Goal: Information Seeking & Learning: Check status

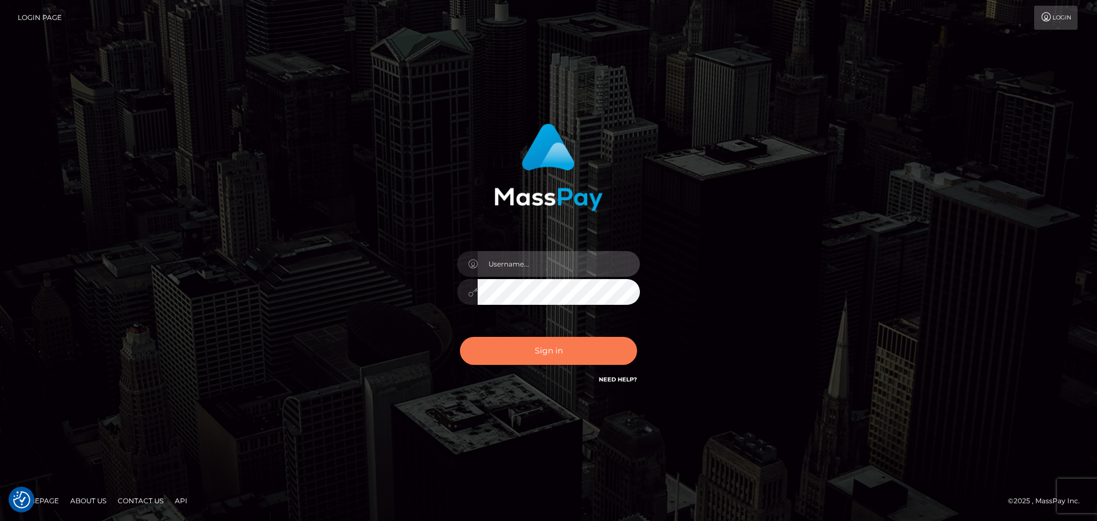
type input "Yassine Slimene"
click at [525, 355] on button "Sign in" at bounding box center [548, 351] width 177 height 28
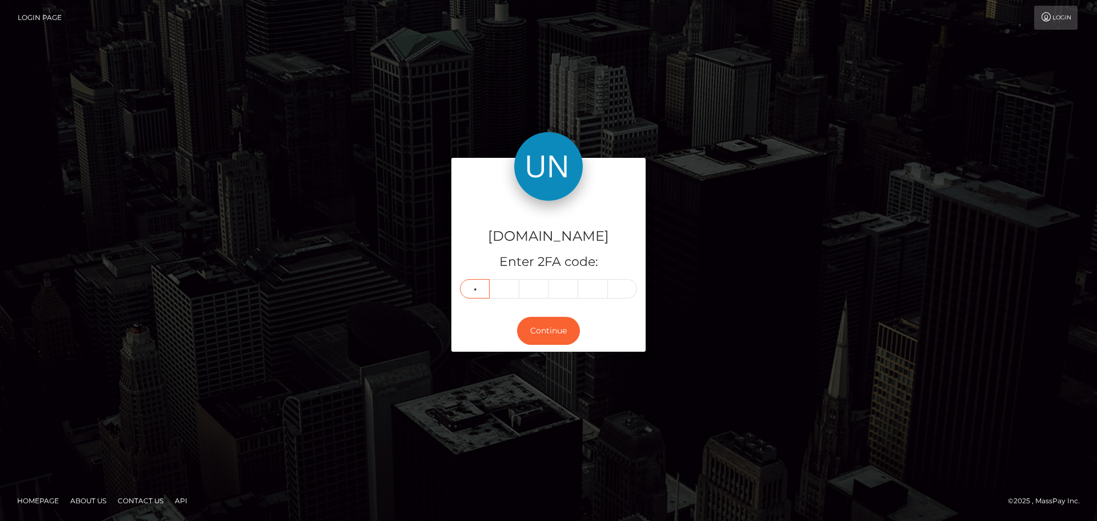
type input "6"
type input "9"
type input "3"
type input "8"
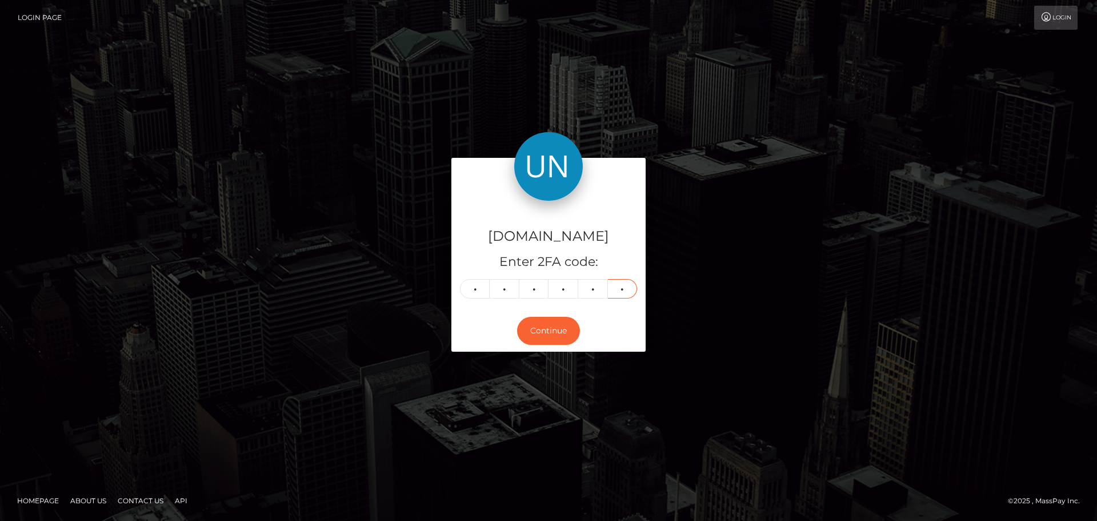
type input "0"
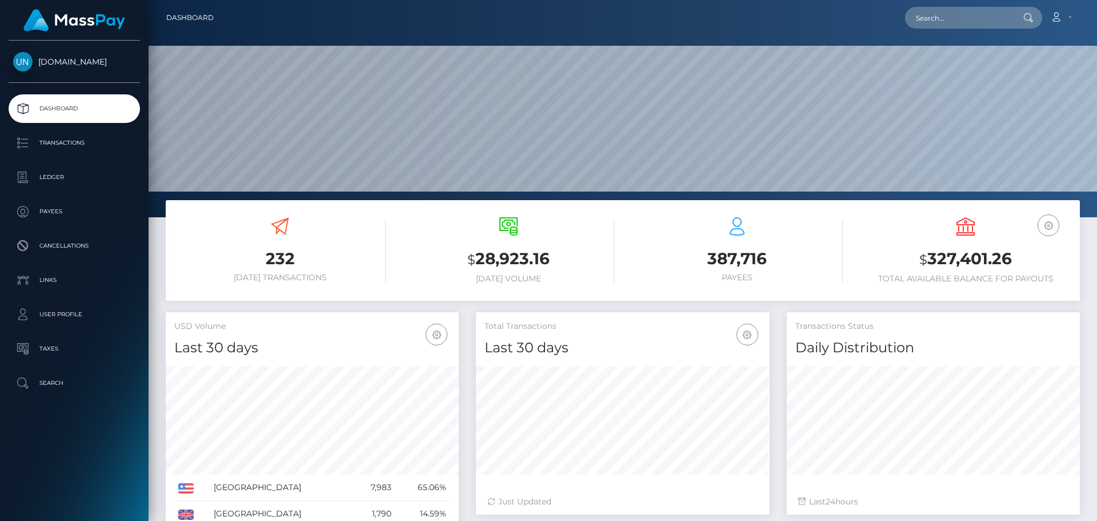
scroll to position [203, 294]
drag, startPoint x: 921, startPoint y: 26, endPoint x: 935, endPoint y: 18, distance: 16.6
click at [921, 26] on input "text" at bounding box center [958, 18] width 107 height 22
paste input "marinatoutsimplement@hotmail.com"
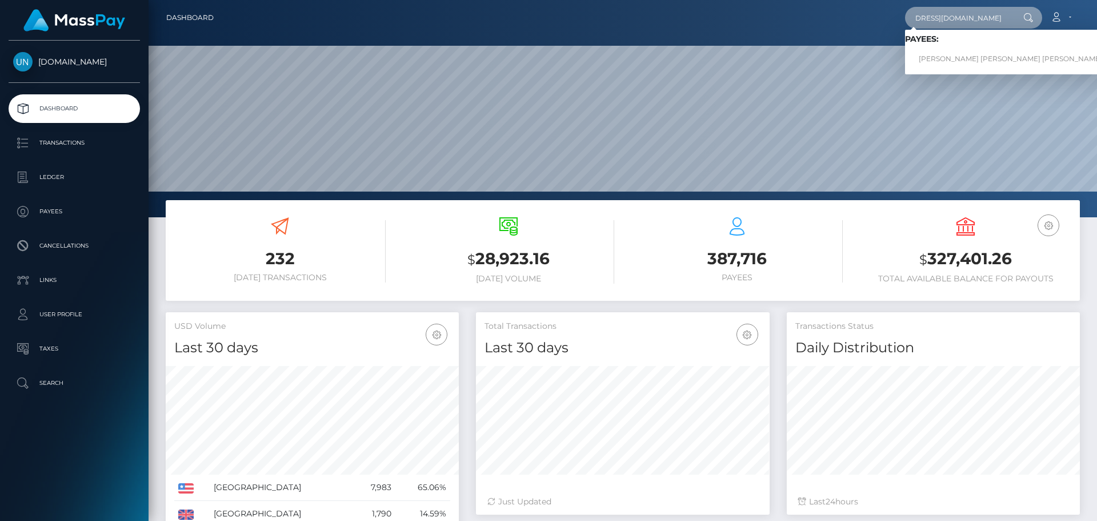
type input "marinatoutsimplement@hotmail.com"
click at [973, 53] on link "MARINA GWENDOLINE FRANCOISE BOUDIN" at bounding box center [1010, 59] width 211 height 21
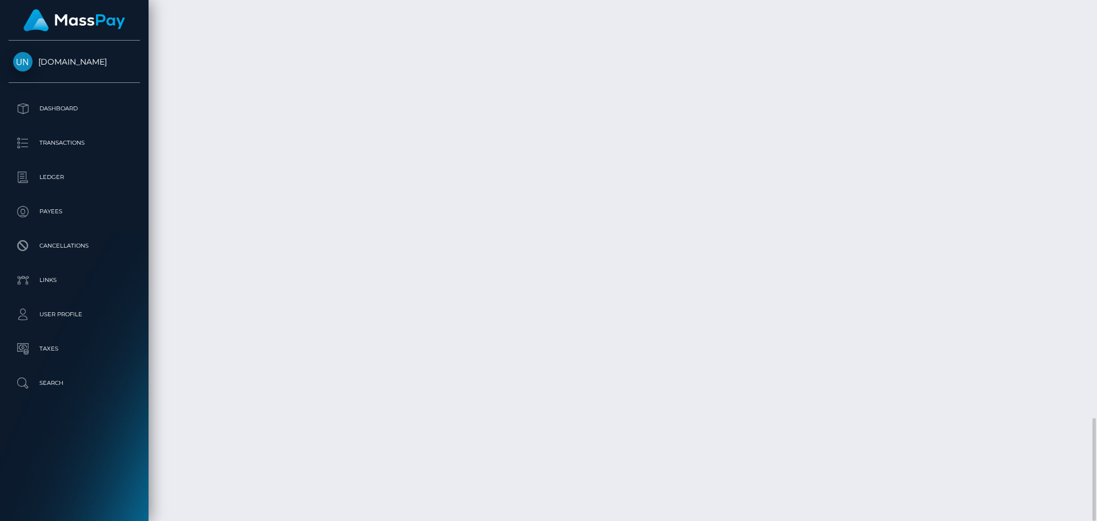
scroll to position [137, 294]
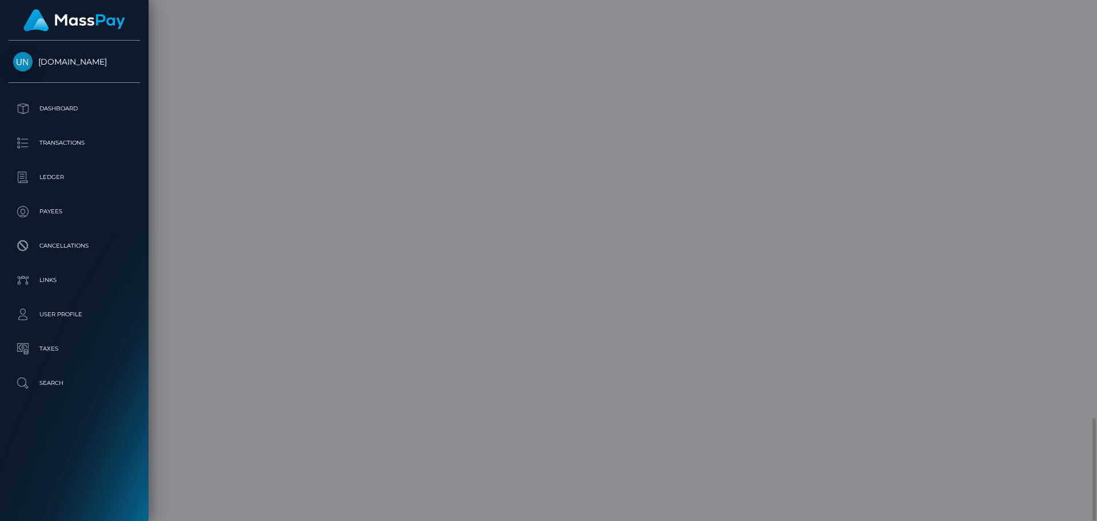
scroll to position [0, 0]
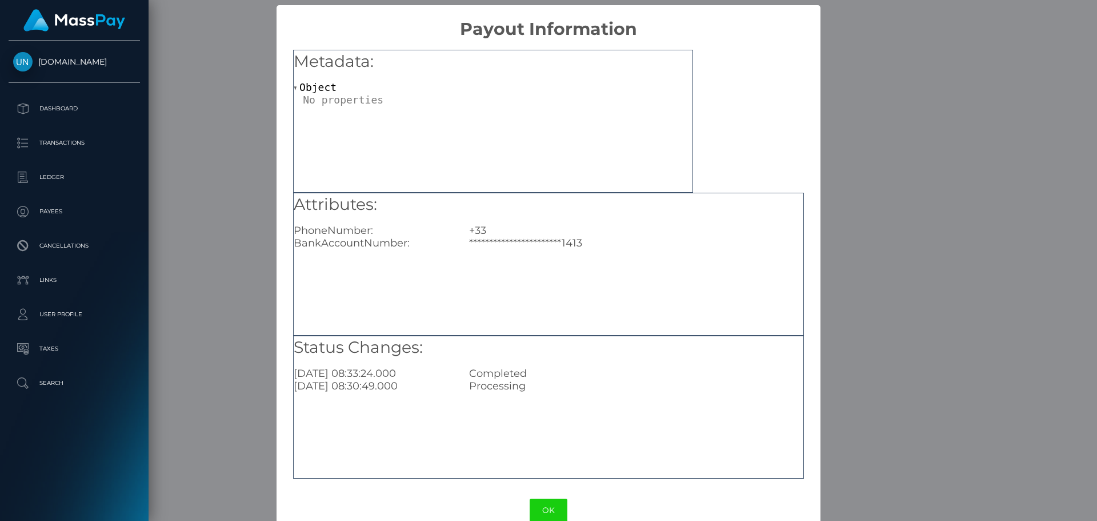
drag, startPoint x: 963, startPoint y: 235, endPoint x: 959, endPoint y: 249, distance: 13.7
click at [964, 234] on div "**********" at bounding box center [548, 260] width 1097 height 521
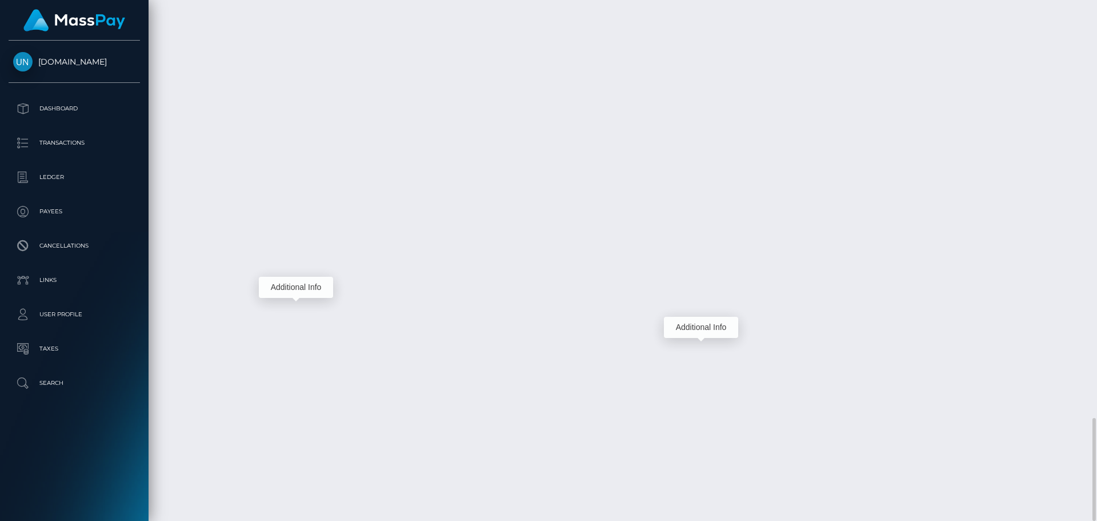
scroll to position [137, 294]
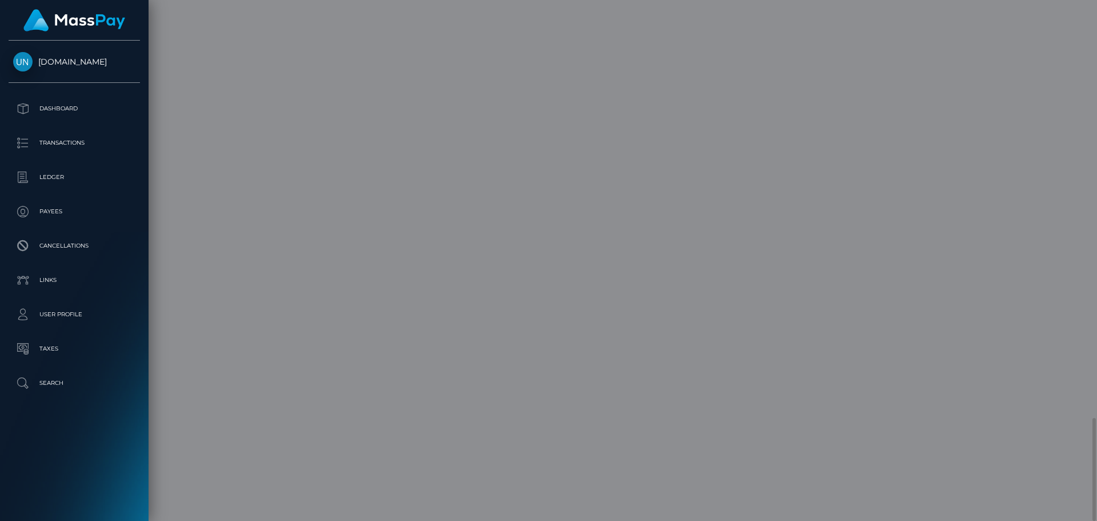
scroll to position [0, 0]
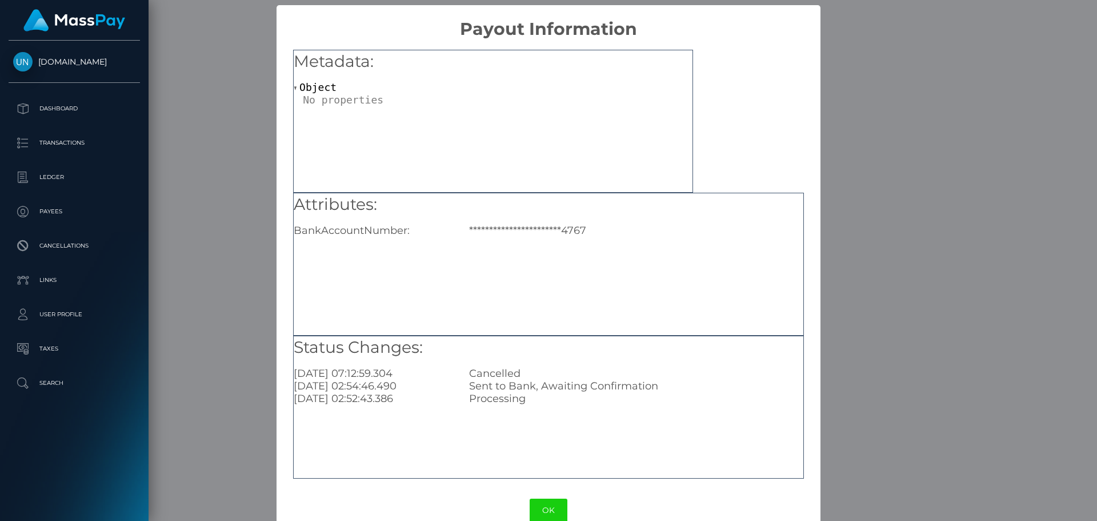
click at [239, 197] on div "**********" at bounding box center [548, 260] width 1097 height 521
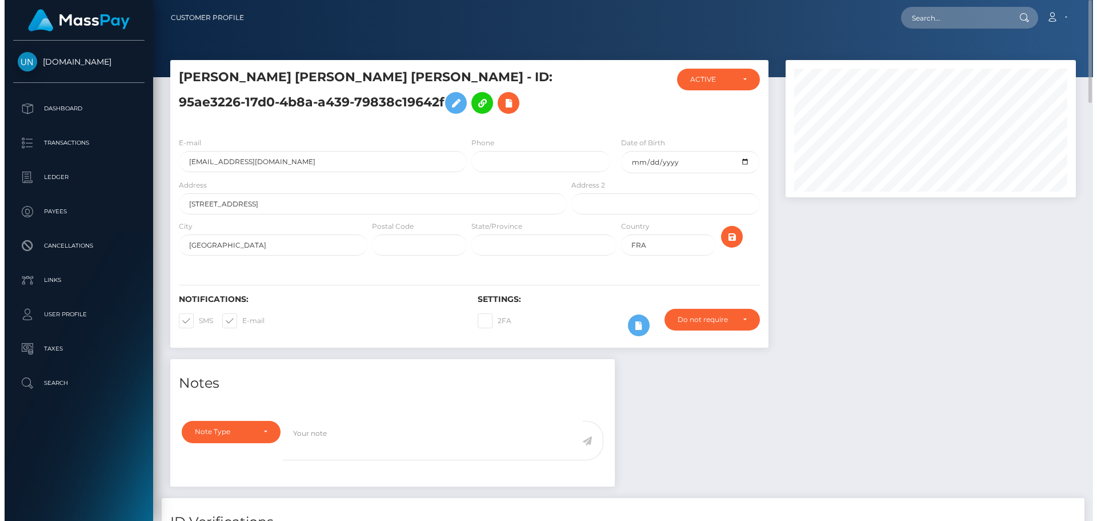
scroll to position [571282, 571129]
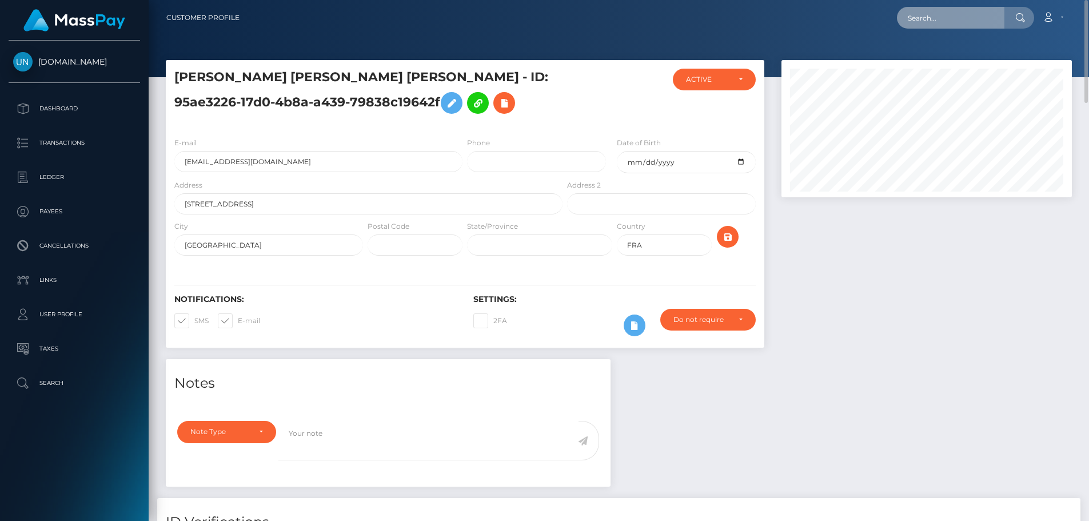
click at [983, 17] on input "text" at bounding box center [950, 18] width 107 height 22
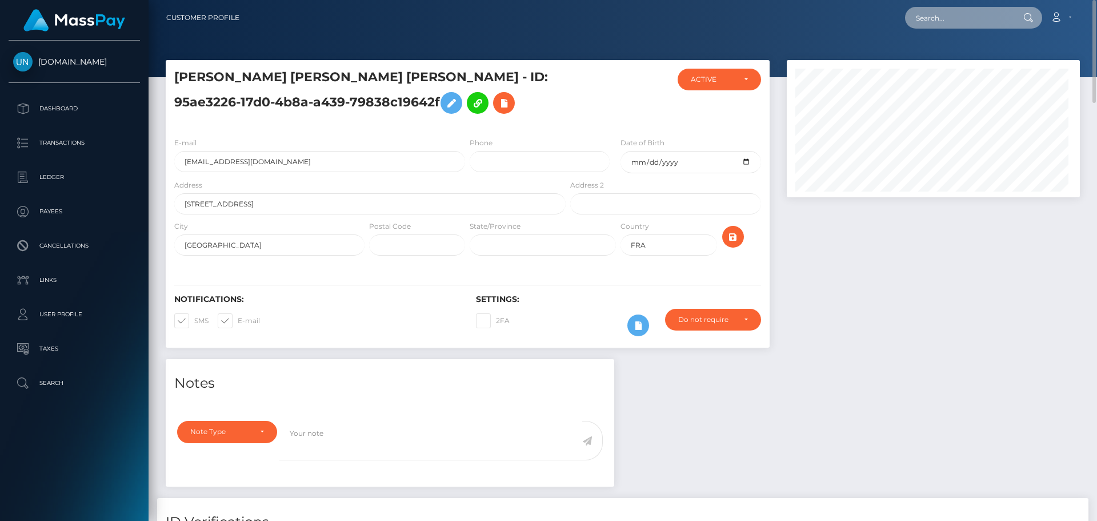
paste input "aynaraurrutia.69@gmail.com"
type input "aynaraurrutia.69@gmail.com"
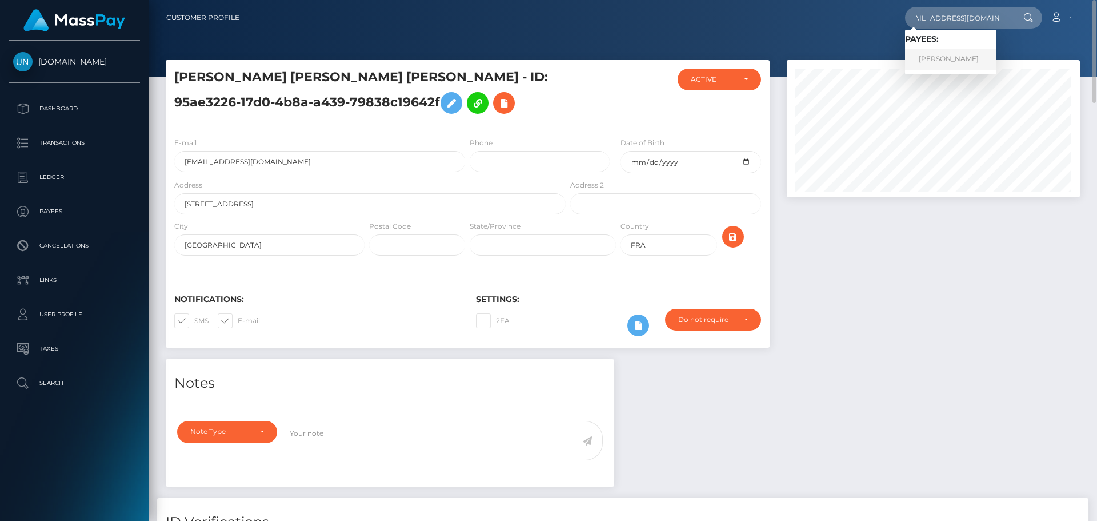
click at [929, 58] on link "AYNARA ALEXANDRA URRUTIA ROJAS" at bounding box center [950, 59] width 91 height 21
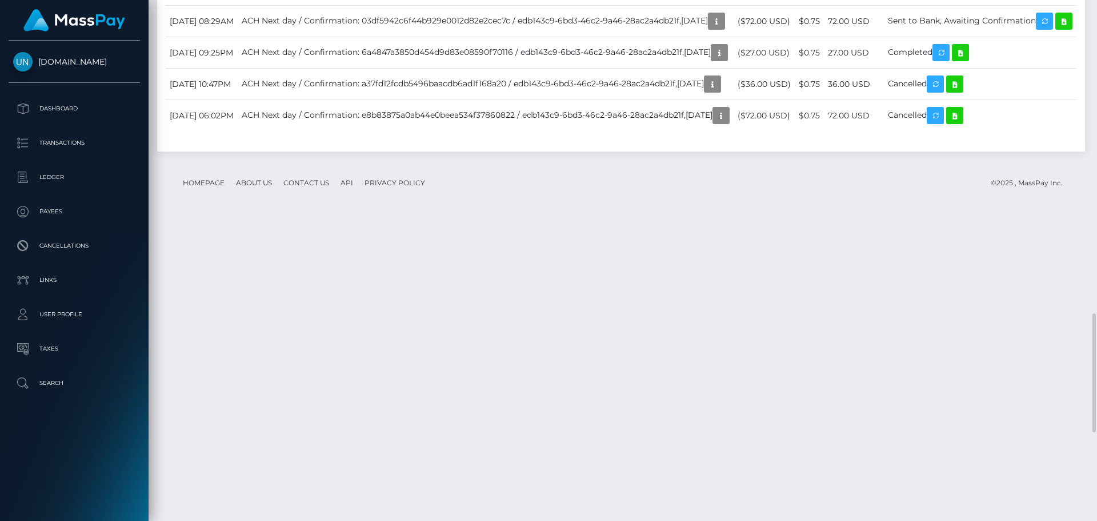
scroll to position [1757, 0]
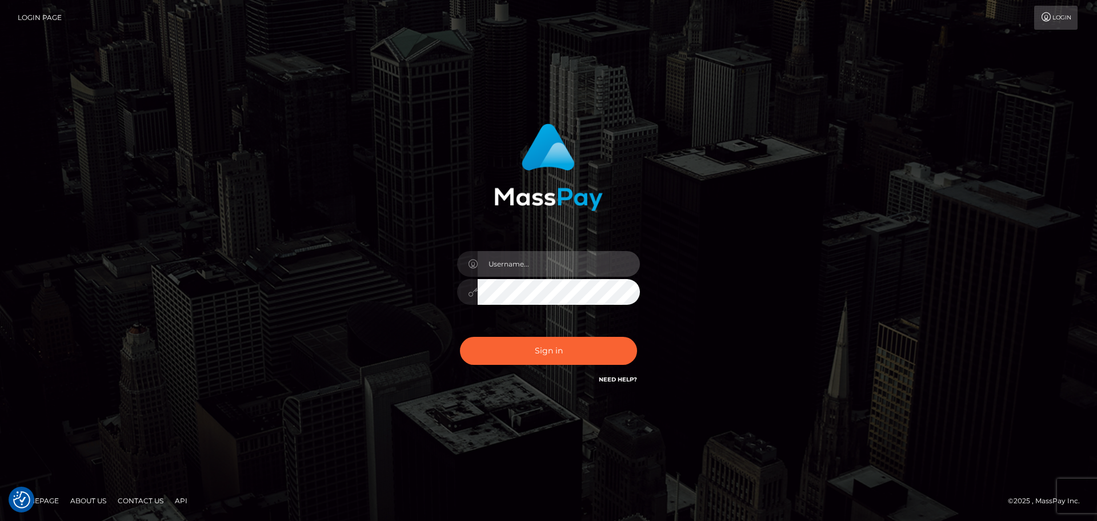
type input "[PERSON_NAME]"
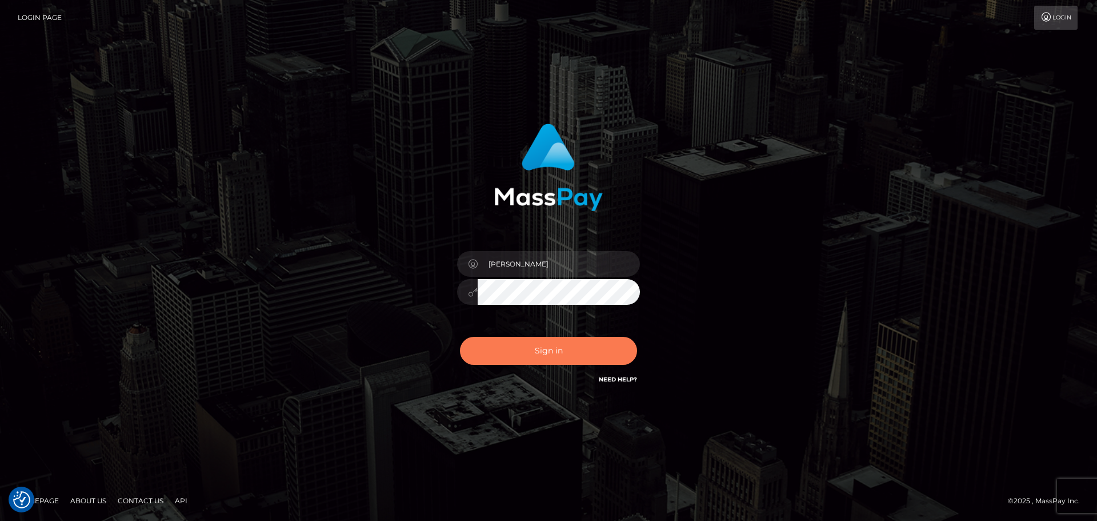
drag, startPoint x: 569, startPoint y: 329, endPoint x: 559, endPoint y: 337, distance: 12.1
click at [566, 329] on div "[PERSON_NAME]" at bounding box center [549, 285] width 200 height 87
click at [550, 353] on button "Sign in" at bounding box center [548, 351] width 177 height 28
type input "Yassine Slimene"
click at [578, 343] on button "Sign in" at bounding box center [548, 351] width 177 height 28
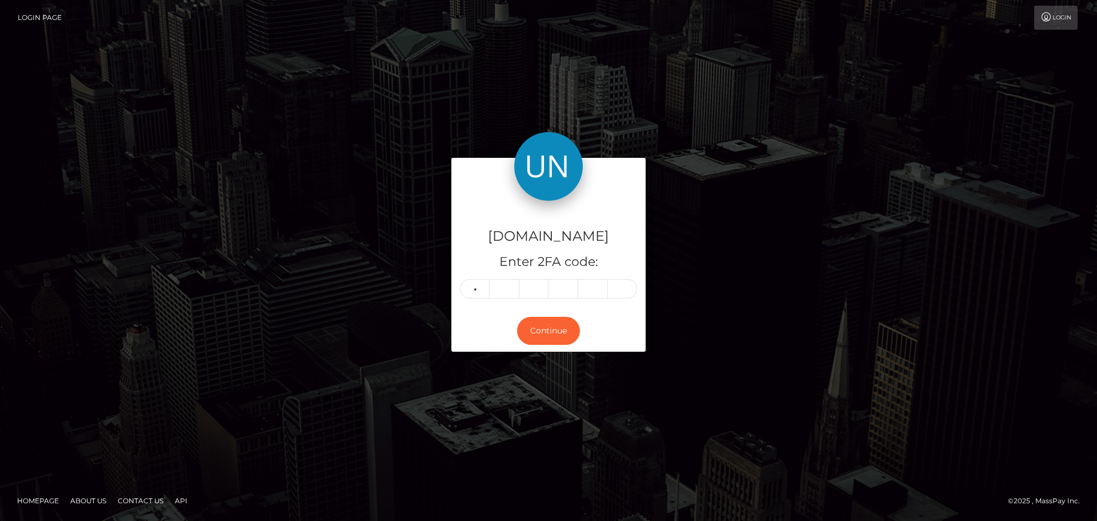
type input "4"
type input "5"
type input "1"
type input "7"
type input "2"
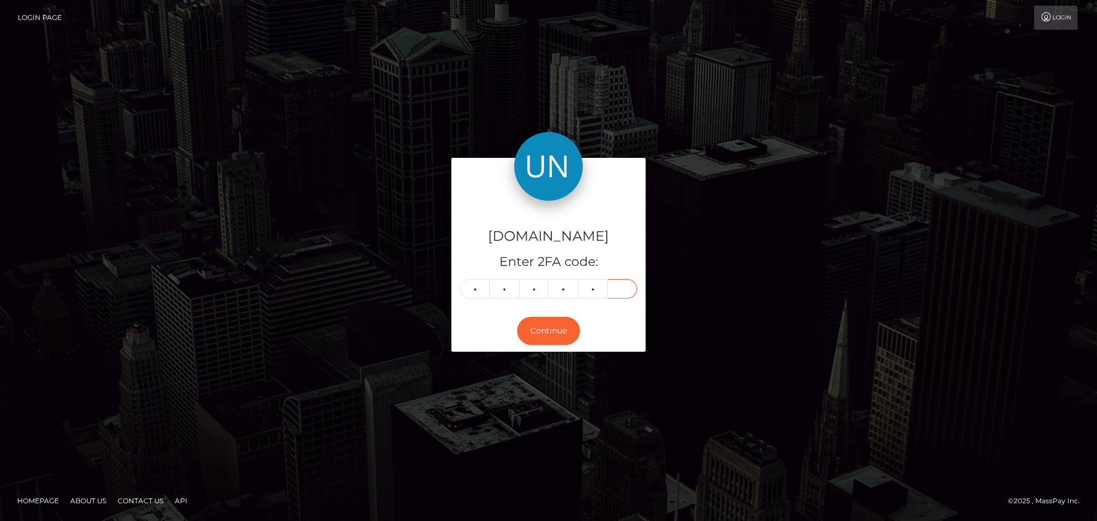
type input "7"
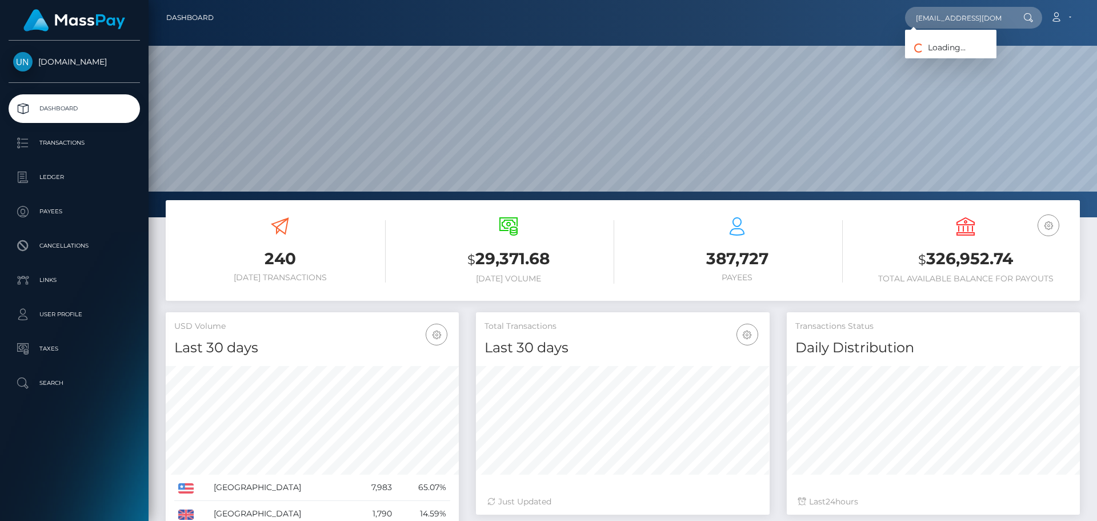
scroll to position [203, 294]
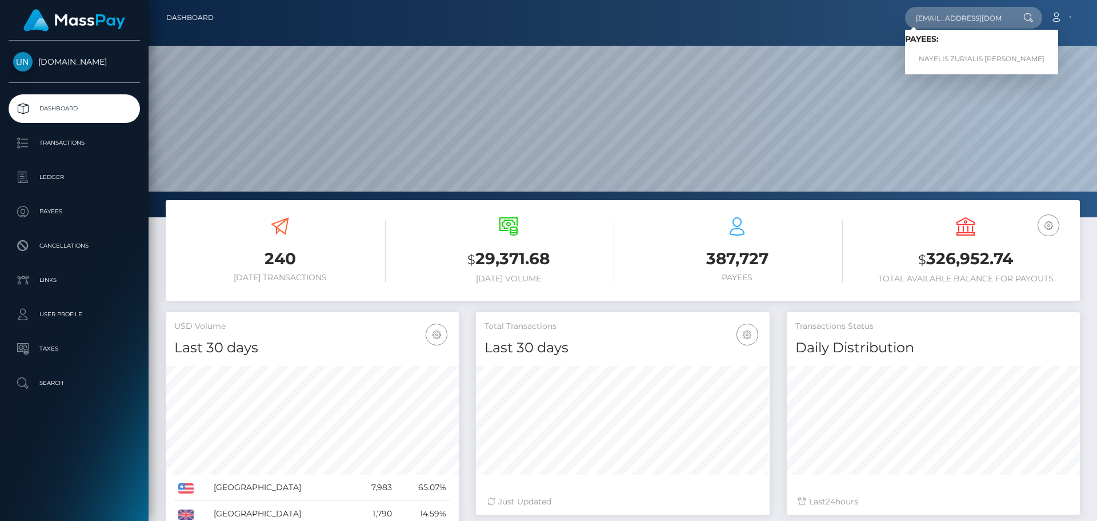
type input "[EMAIL_ADDRESS][DOMAIN_NAME]"
drag, startPoint x: 942, startPoint y: 47, endPoint x: 945, endPoint y: 54, distance: 7.2
click at [945, 54] on link "NAYELIS ZURIALIS [PERSON_NAME]" at bounding box center [981, 59] width 153 height 21
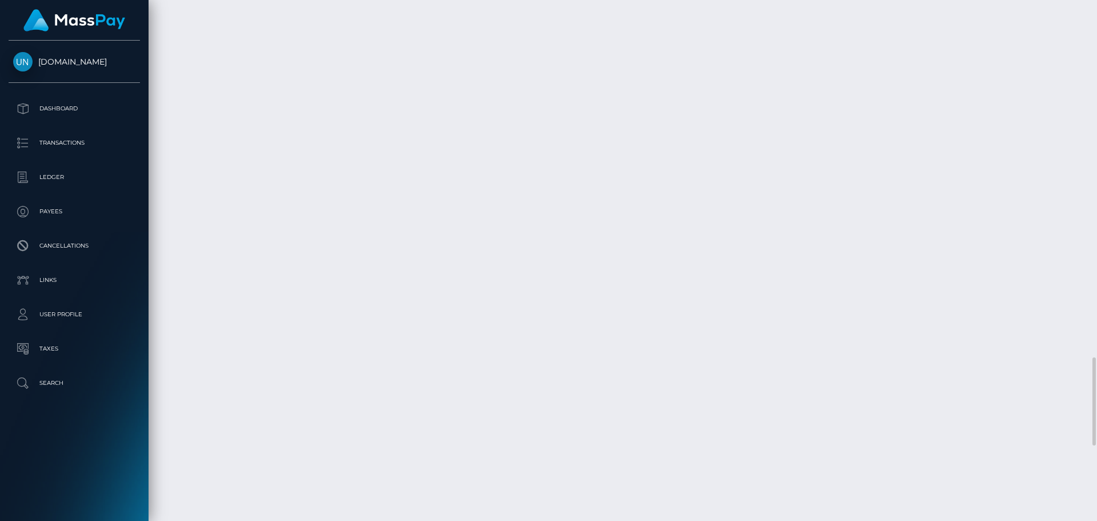
scroll to position [2457, 0]
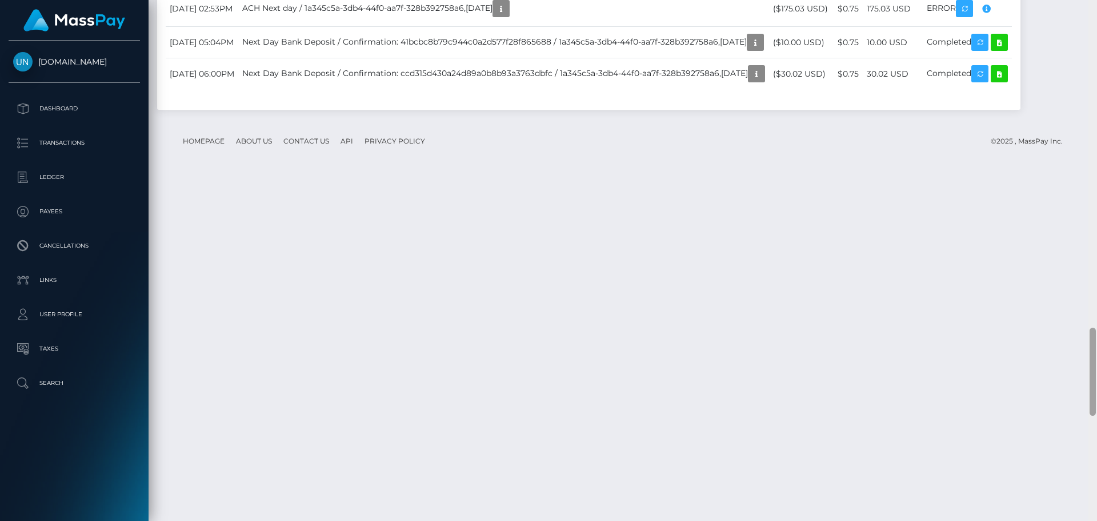
click at [1097, 18] on div at bounding box center [1093, 260] width 9 height 521
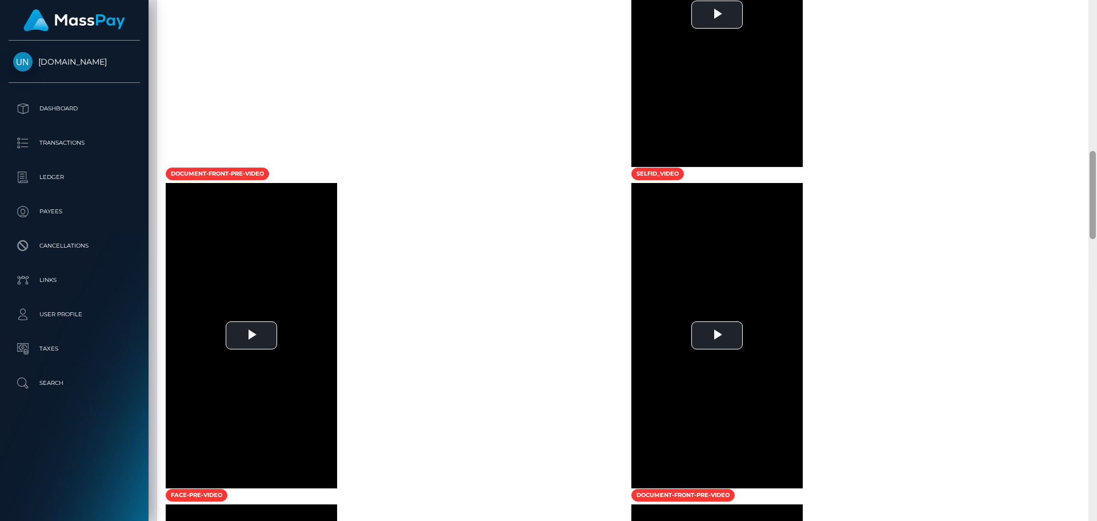
click at [1097, 14] on div at bounding box center [1093, 260] width 9 height 521
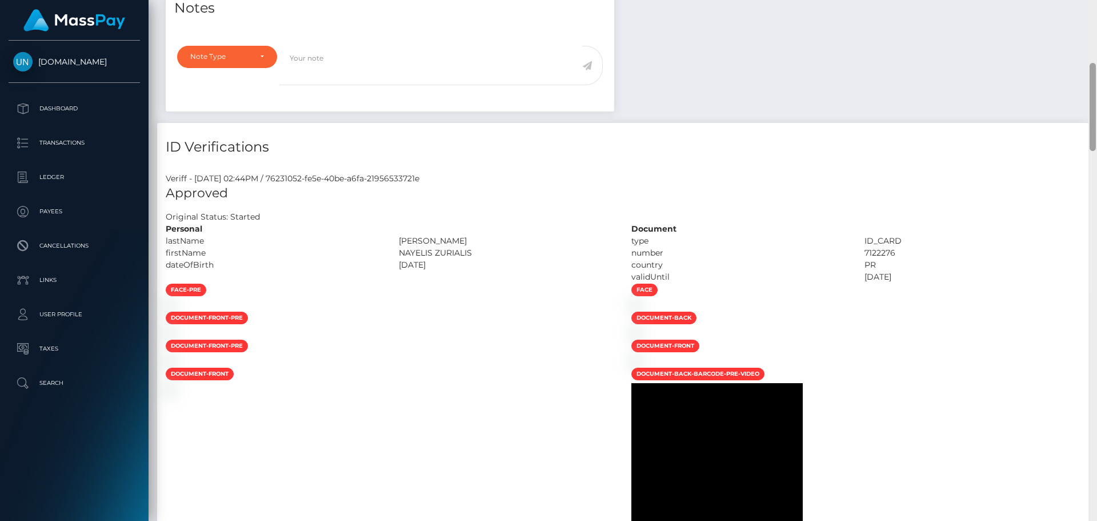
click at [1095, 13] on div "Customer Profile Loading... Loading..." at bounding box center [623, 260] width 949 height 521
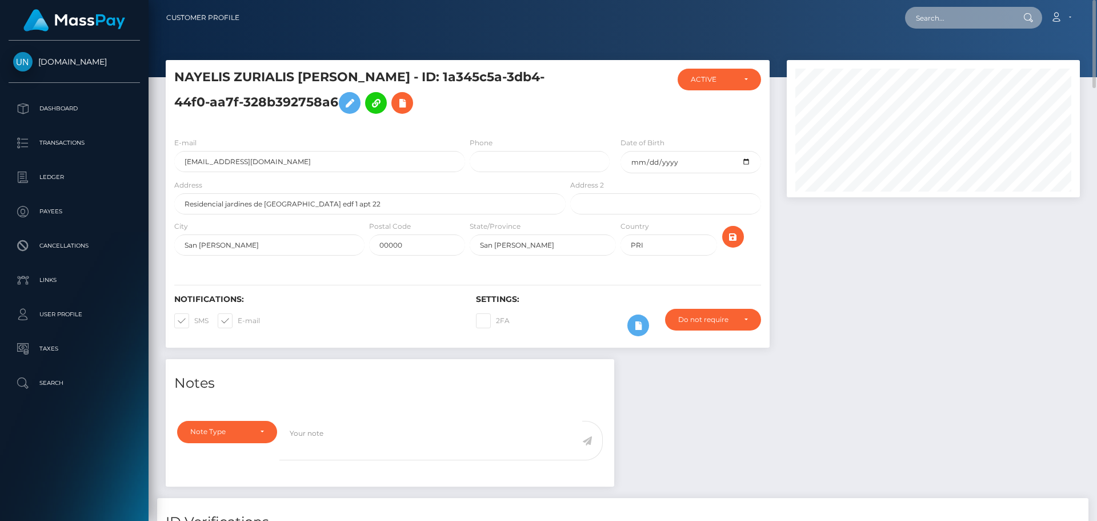
click at [997, 13] on input "text" at bounding box center [958, 18] width 107 height 22
paste input "sarahbeauty7779@gmail.com"
type input "[EMAIL_ADDRESS][DOMAIN_NAME]"
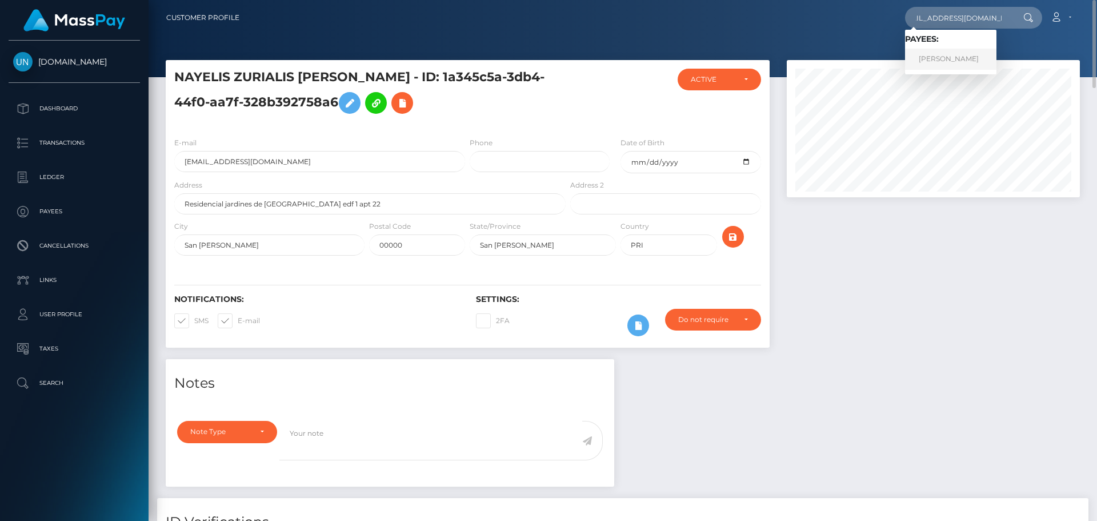
click at [967, 49] on link "JULIA DOROTA MATUSEWICZ" at bounding box center [950, 59] width 91 height 21
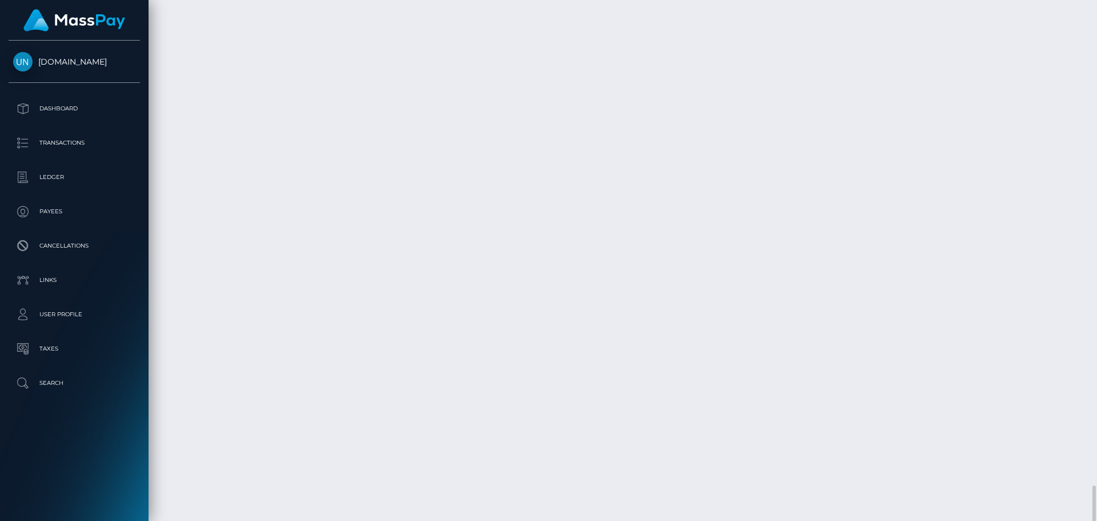
scroll to position [2289, 0]
click at [1097, 16] on div at bounding box center [1093, 260] width 9 height 521
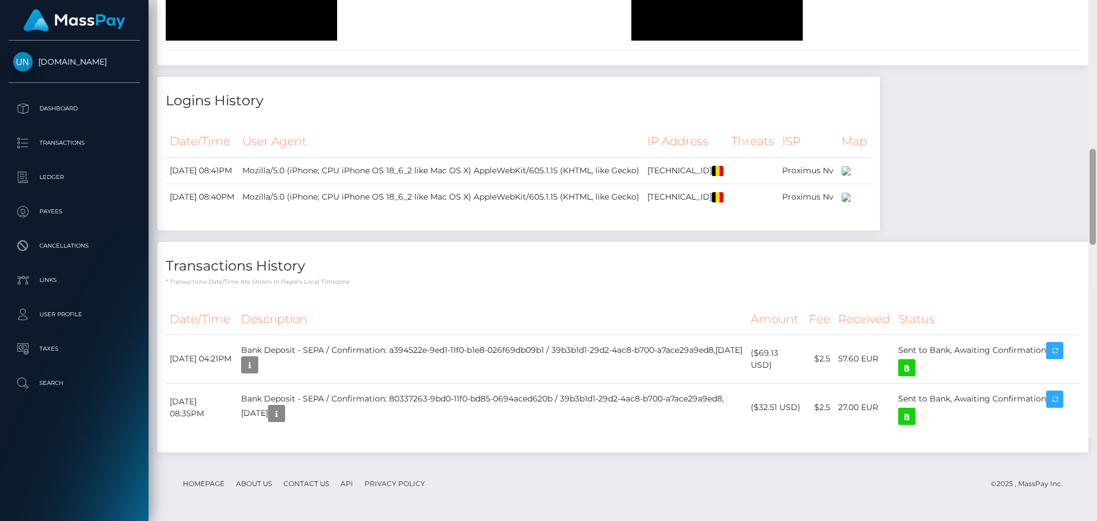
click at [1097, 16] on div at bounding box center [1093, 177] width 9 height 521
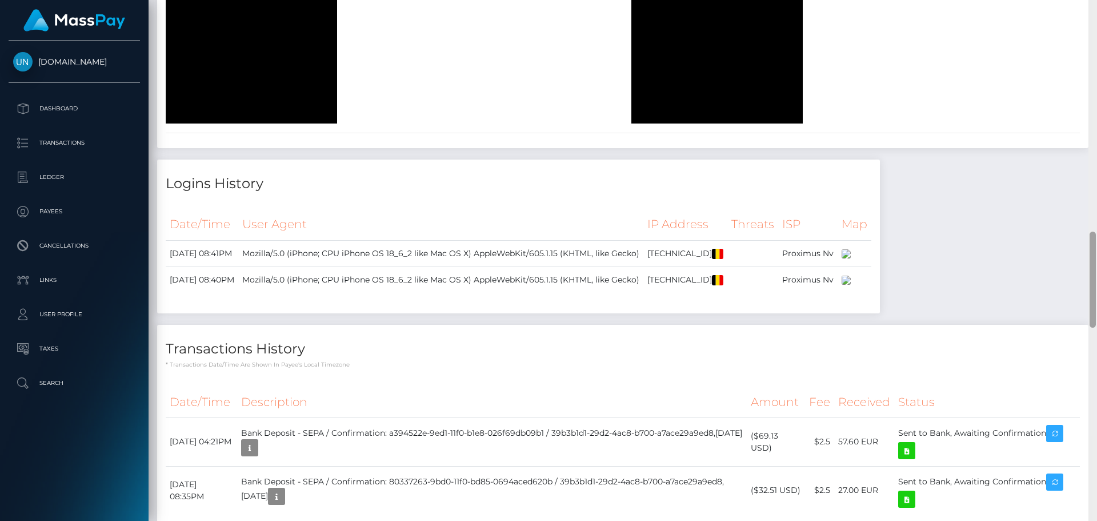
click at [1097, 16] on div at bounding box center [1093, 260] width 9 height 521
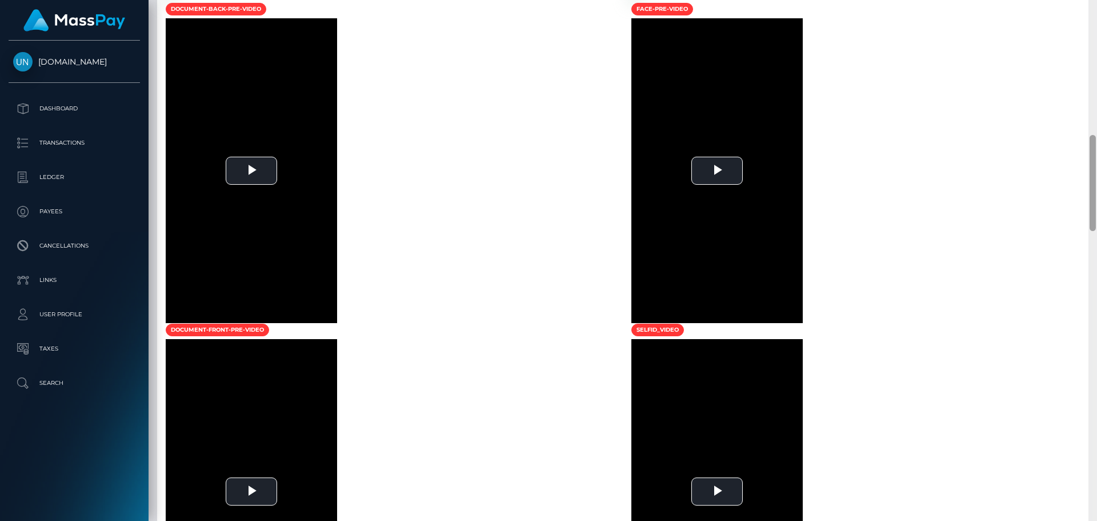
click at [1096, 14] on div at bounding box center [1093, 260] width 9 height 521
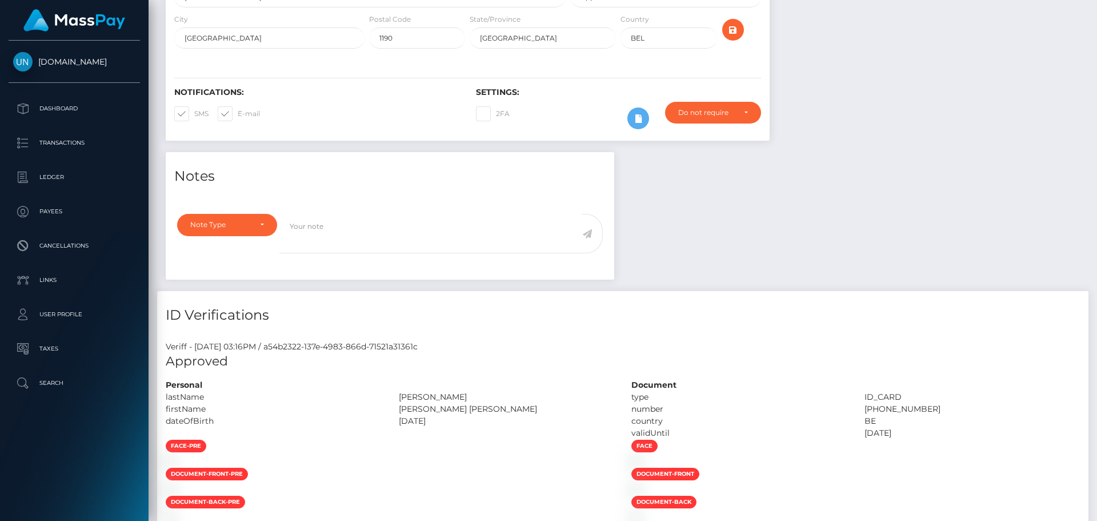
click at [1096, 14] on div "Customer Profile Loading... Loading..." at bounding box center [623, 260] width 949 height 521
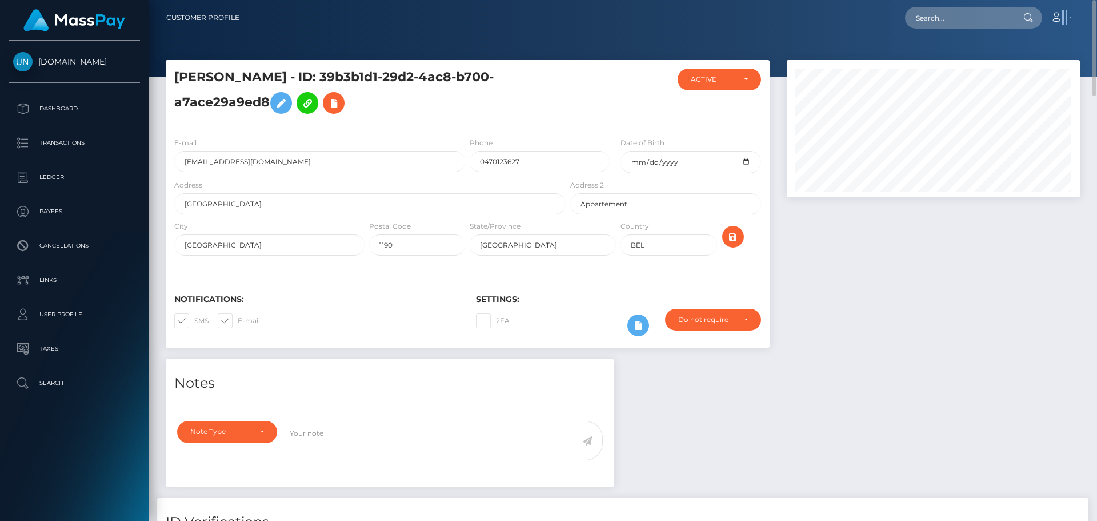
click at [1095, 14] on nav "Customer Profile Loading... Loading... Account" at bounding box center [623, 17] width 949 height 35
click at [948, 17] on input "text" at bounding box center [958, 18] width 107 height 22
paste input "taychaneel@icloud.com"
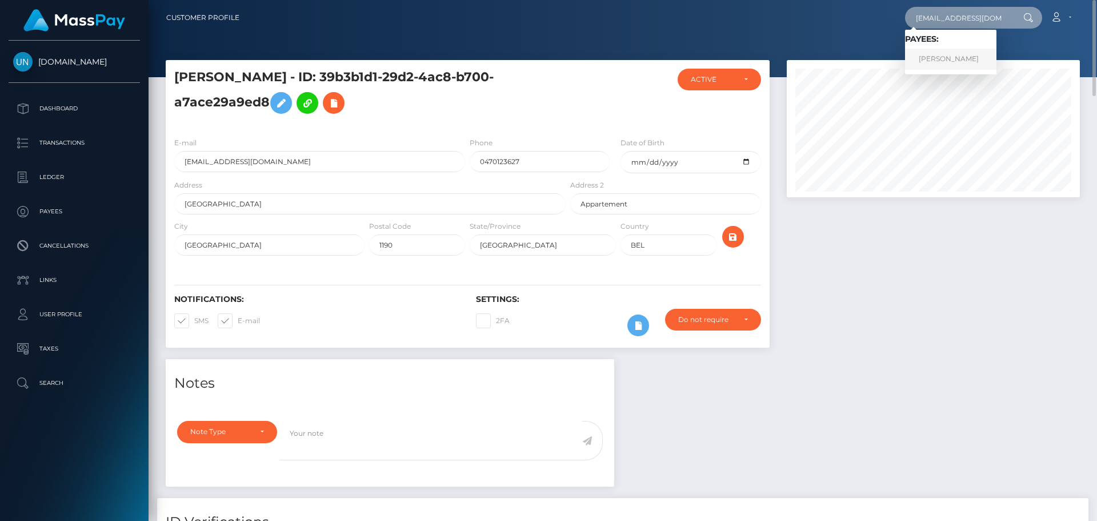
type input "taychaneel@icloud.com"
click at [951, 53] on link "TAYSHA CANDELARIO GONZALEZ" at bounding box center [950, 59] width 91 height 21
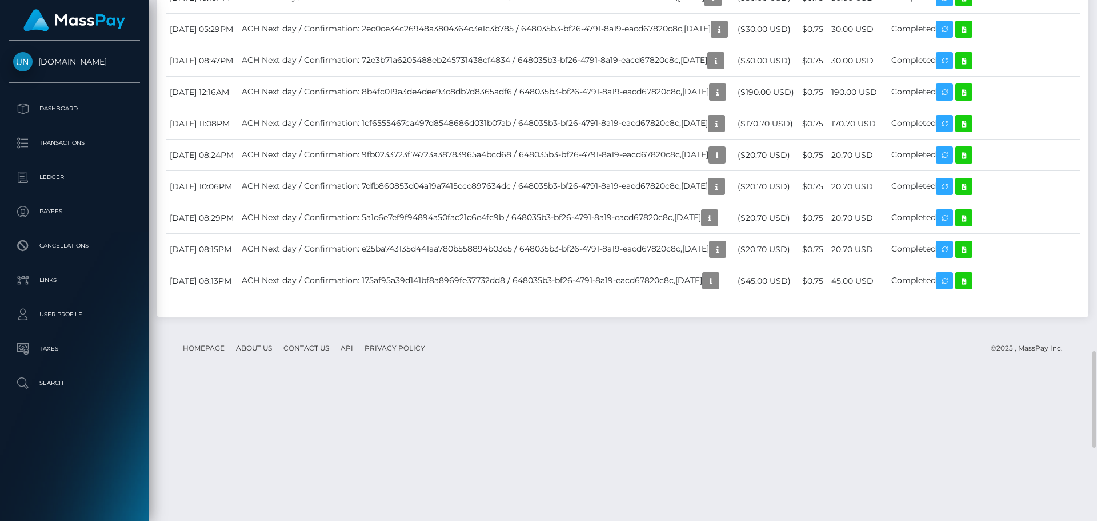
scroll to position [2286, 0]
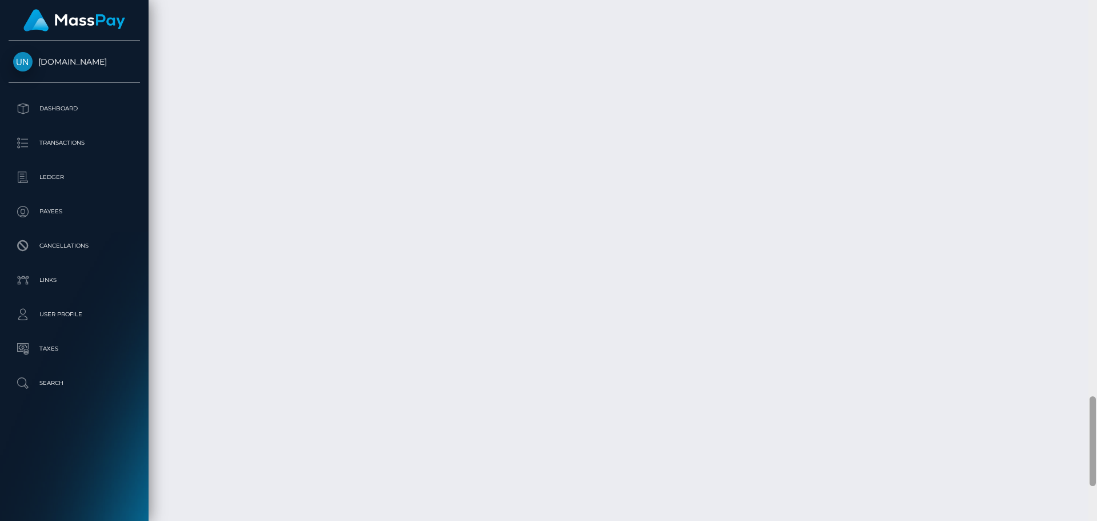
click at [1097, 9] on div at bounding box center [1093, 260] width 9 height 521
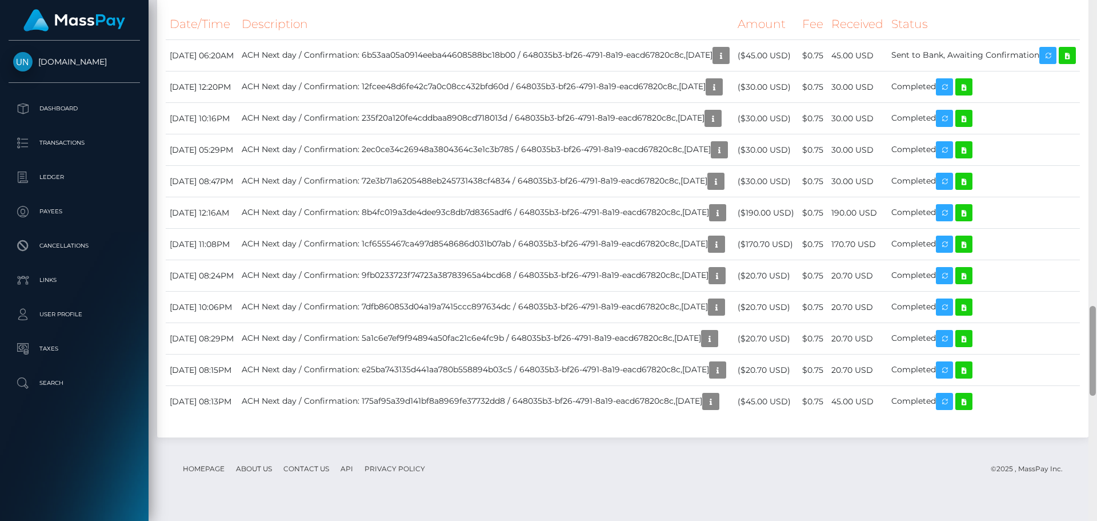
click at [1097, 9] on div at bounding box center [1093, 260] width 9 height 521
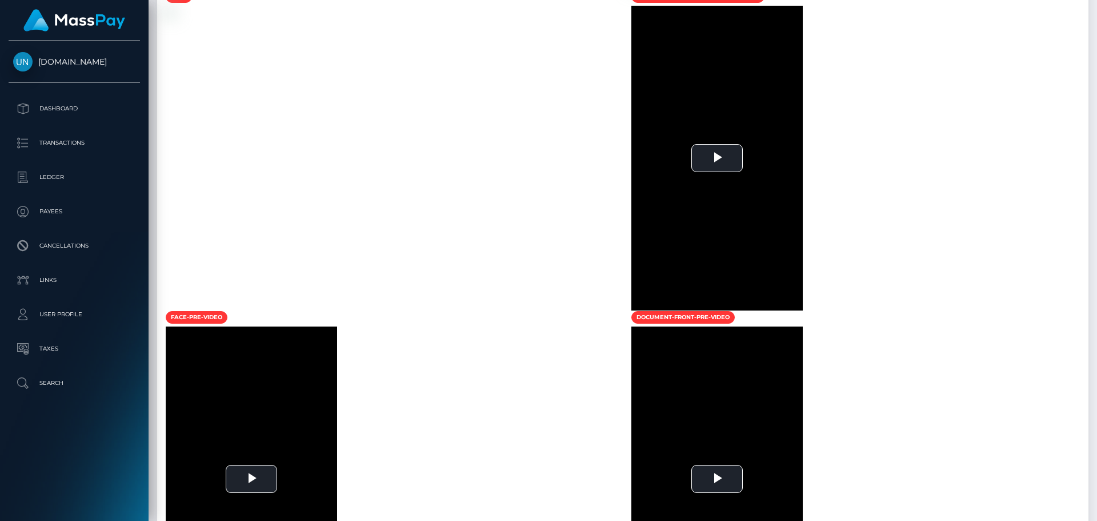
click at [1097, 9] on div at bounding box center [1093, 260] width 9 height 521
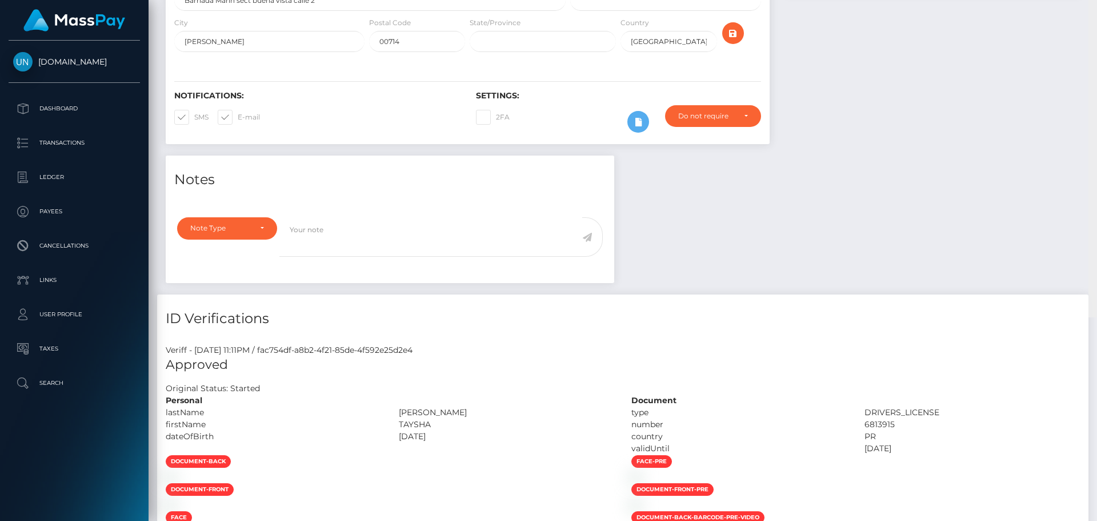
click at [1097, 9] on div "Customer Profile Loading... Loading..." at bounding box center [623, 260] width 949 height 521
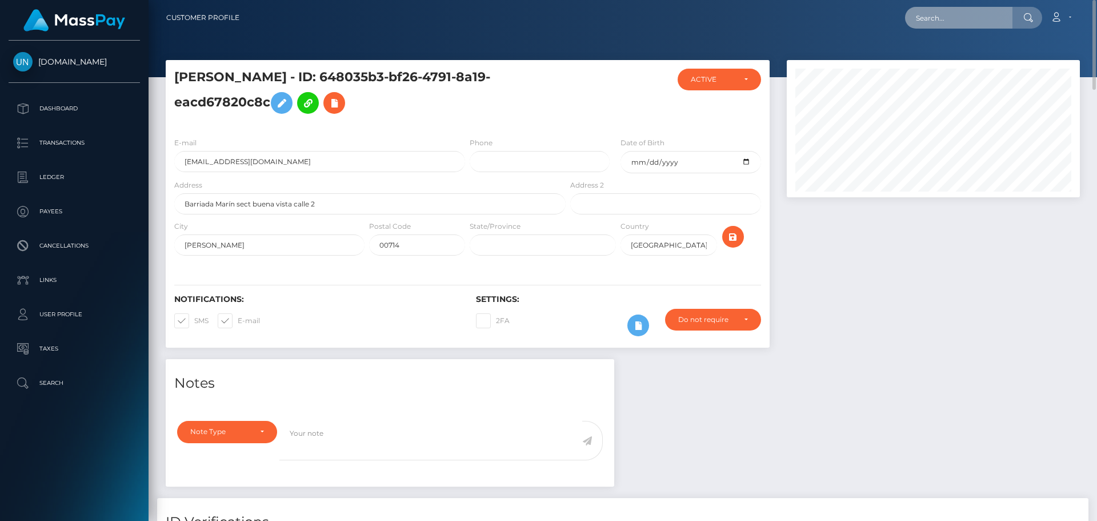
click at [991, 17] on input "text" at bounding box center [958, 18] width 107 height 22
paste input "yuleidy1513@icloud.com"
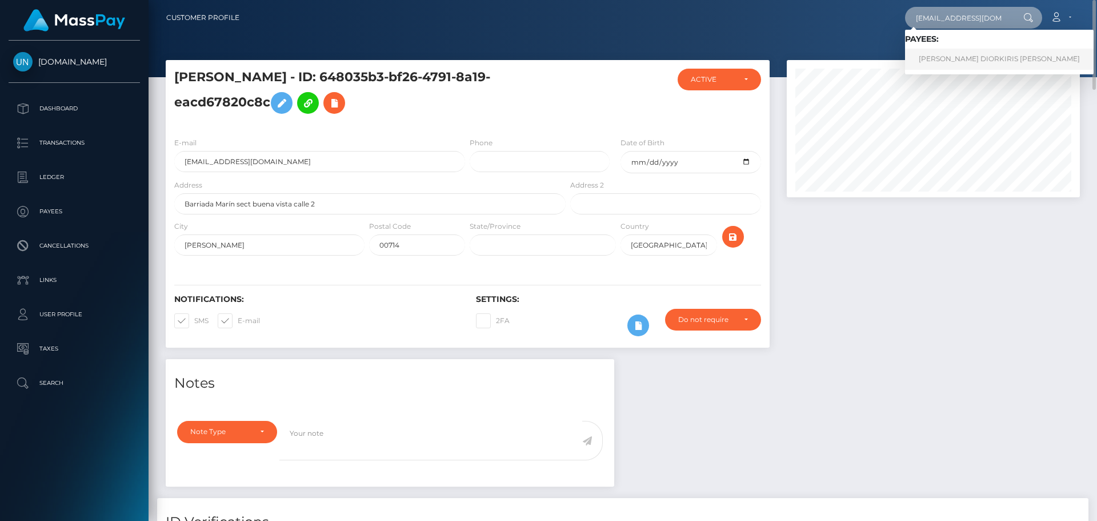
type input "yuleidy1513@icloud.com"
click at [985, 57] on link "FERNANDO ARTURO DIORKIRIS LEDESMA PEREZ" at bounding box center [999, 59] width 189 height 21
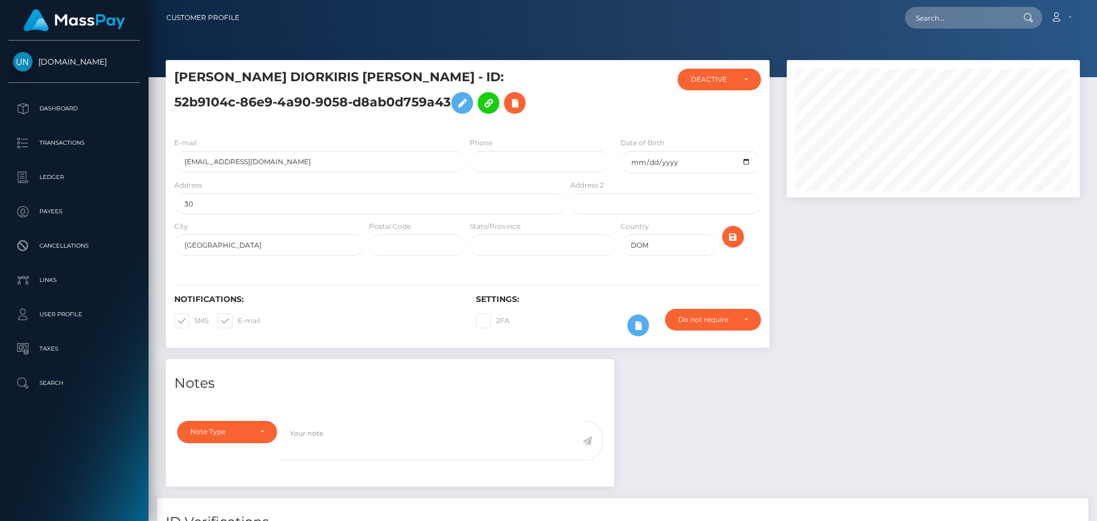
scroll to position [137, 294]
click at [940, 13] on input "text" at bounding box center [958, 18] width 107 height 22
paste input "2f4pcryqzv@privaterelay.appleid.com"
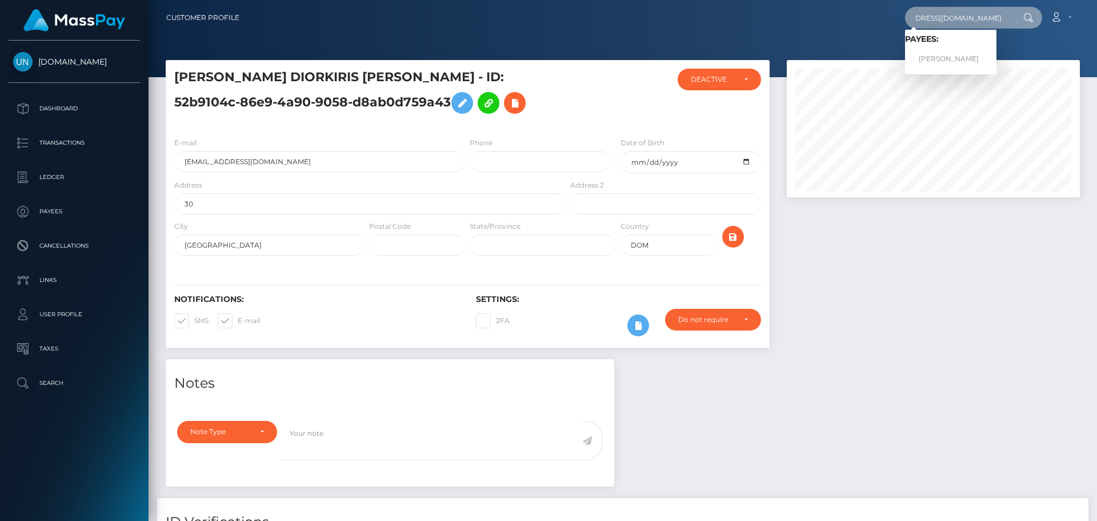
type input "2f4pcryqzv@privaterelay.appleid.com"
click at [931, 51] on link "VALARIE MARIE PATOINE" at bounding box center [950, 59] width 91 height 21
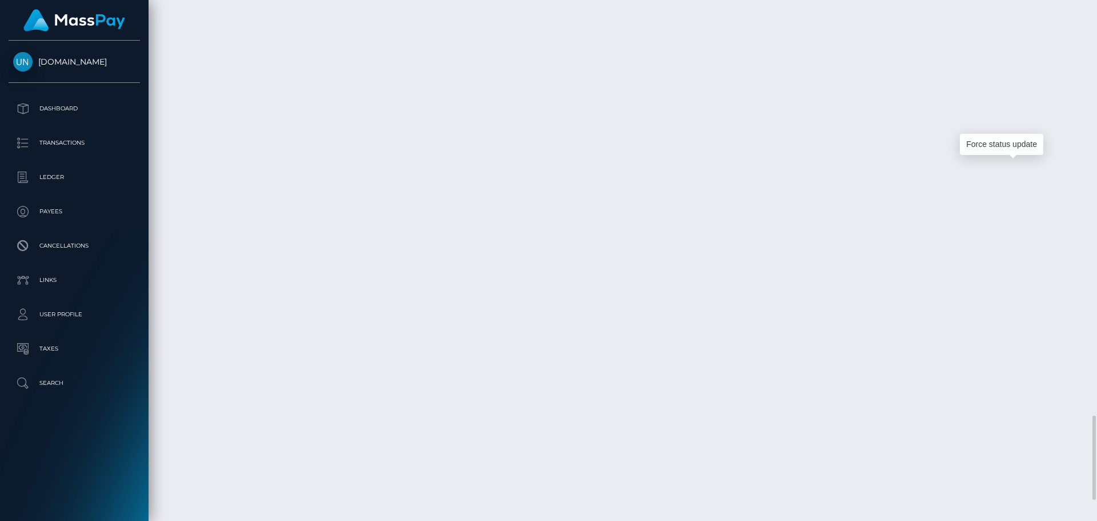
scroll to position [137, 294]
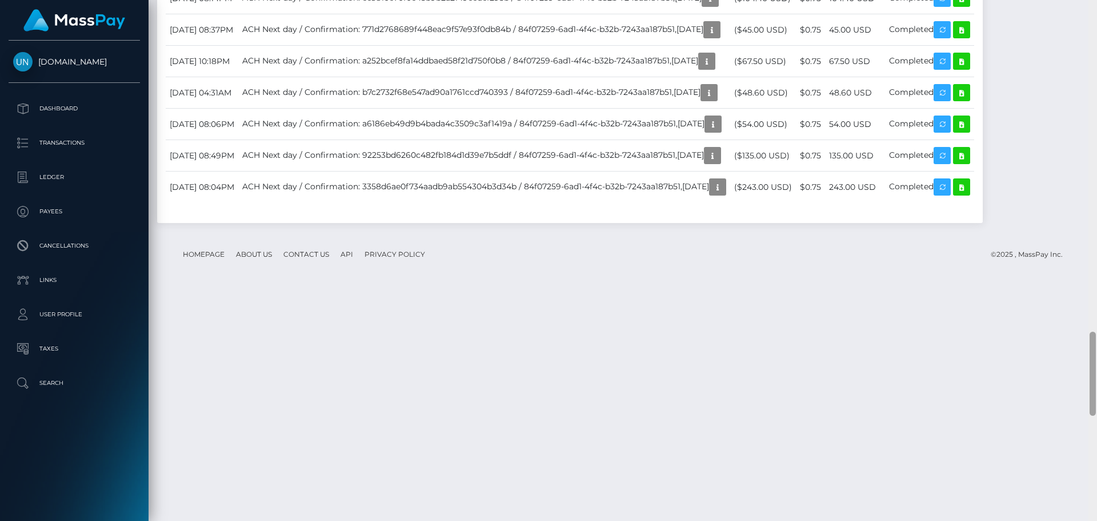
click at [1097, 19] on div at bounding box center [1093, 260] width 9 height 521
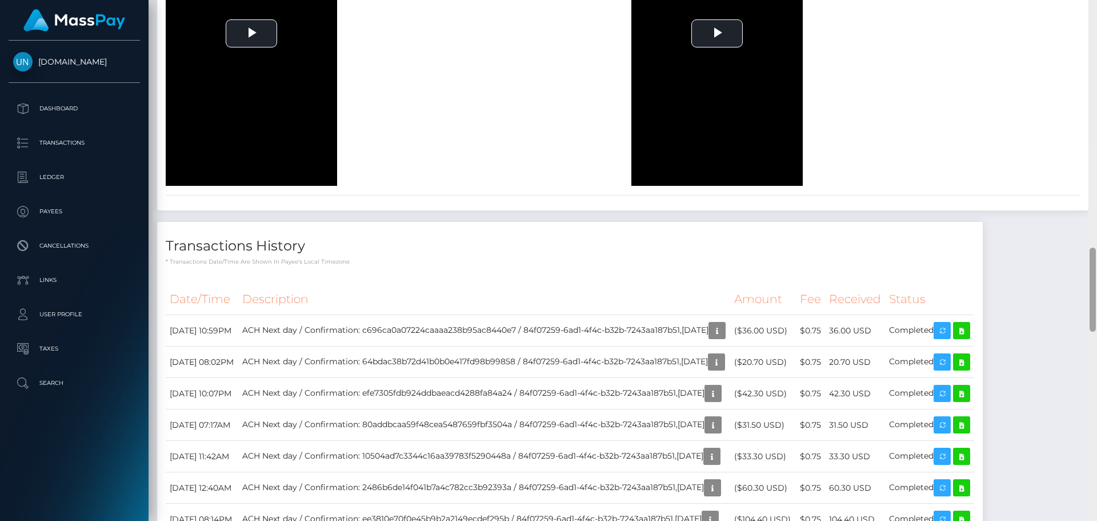
click at [1097, 19] on div at bounding box center [1093, 260] width 9 height 521
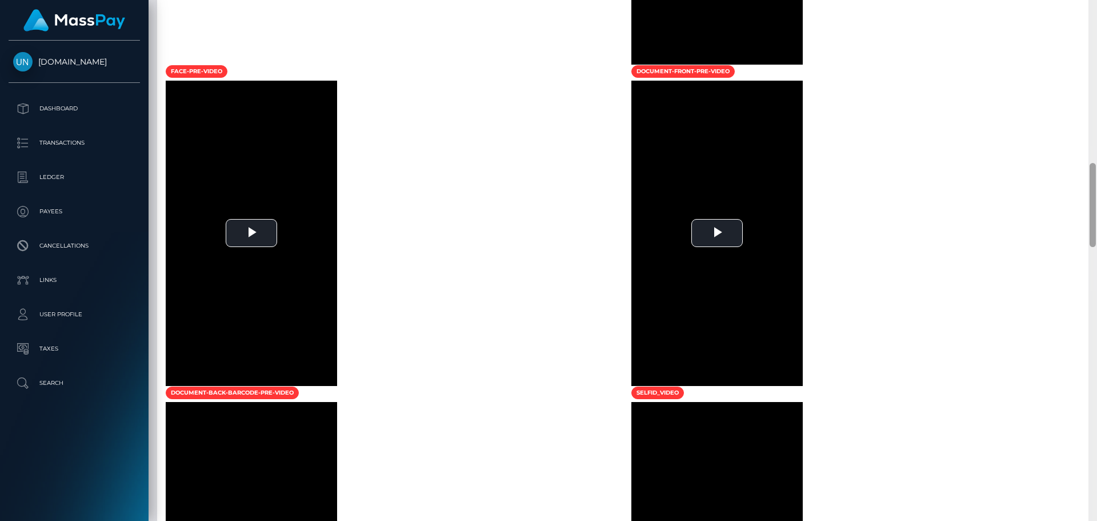
click at [1097, 12] on div at bounding box center [1093, 260] width 9 height 521
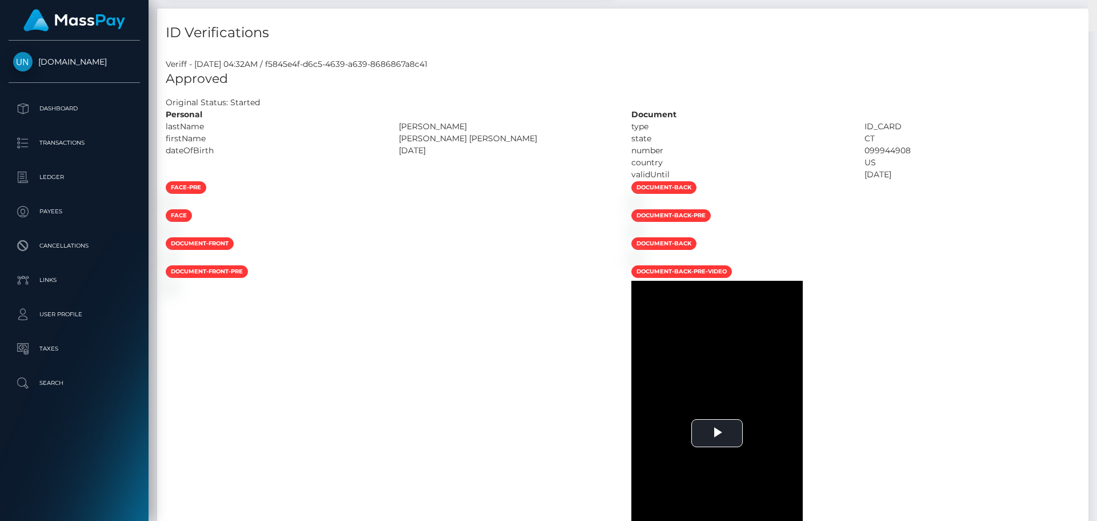
click at [1097, 10] on div "Customer Profile Loading... Loading..." at bounding box center [623, 260] width 949 height 521
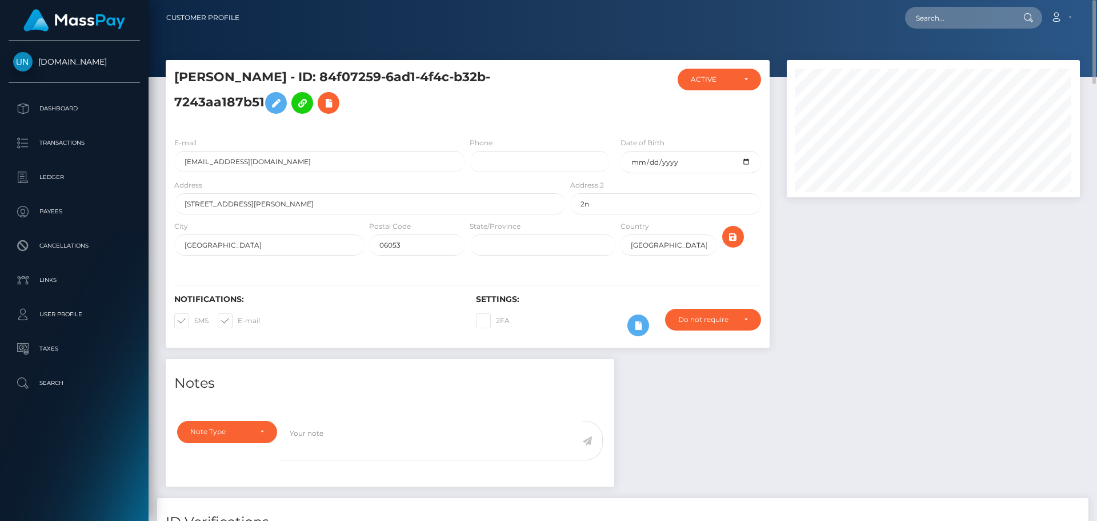
click at [1097, 9] on nav "Customer Profile Loading... Loading... Account" at bounding box center [623, 17] width 949 height 35
click at [985, 15] on input "text" at bounding box center [958, 18] width 107 height 22
paste input "villanuevanatalia23@icloud.com"
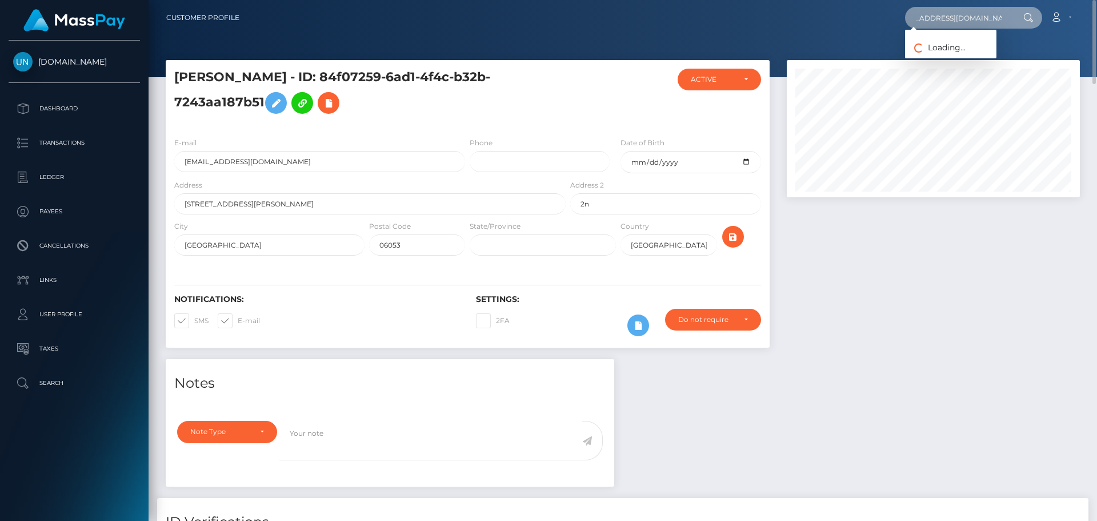
type input "villanuevanatalia23@icloud.com"
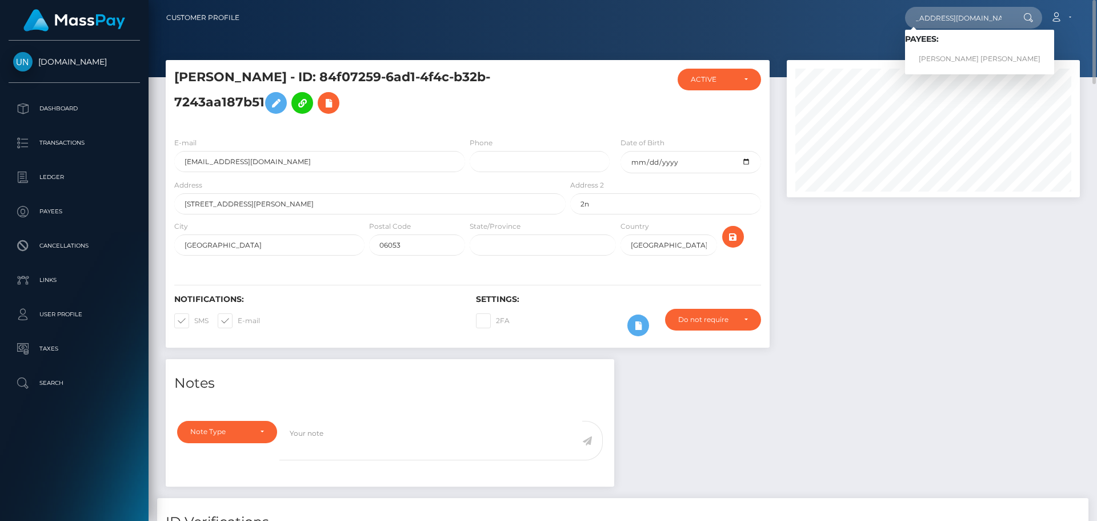
click at [958, 53] on link "MARIA NATALIA VILLANUEVA AREVALO" at bounding box center [979, 59] width 149 height 21
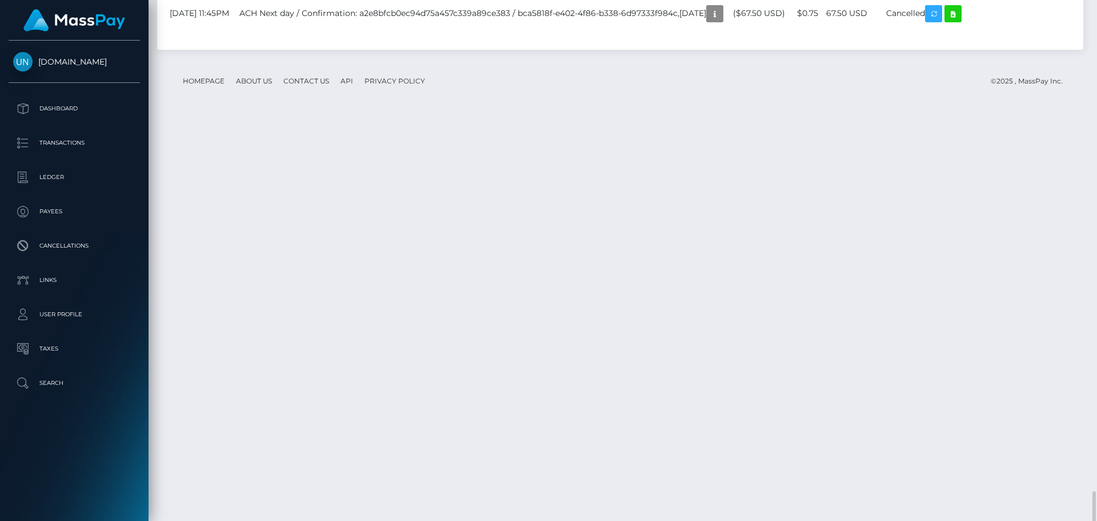
scroll to position [1848, 0]
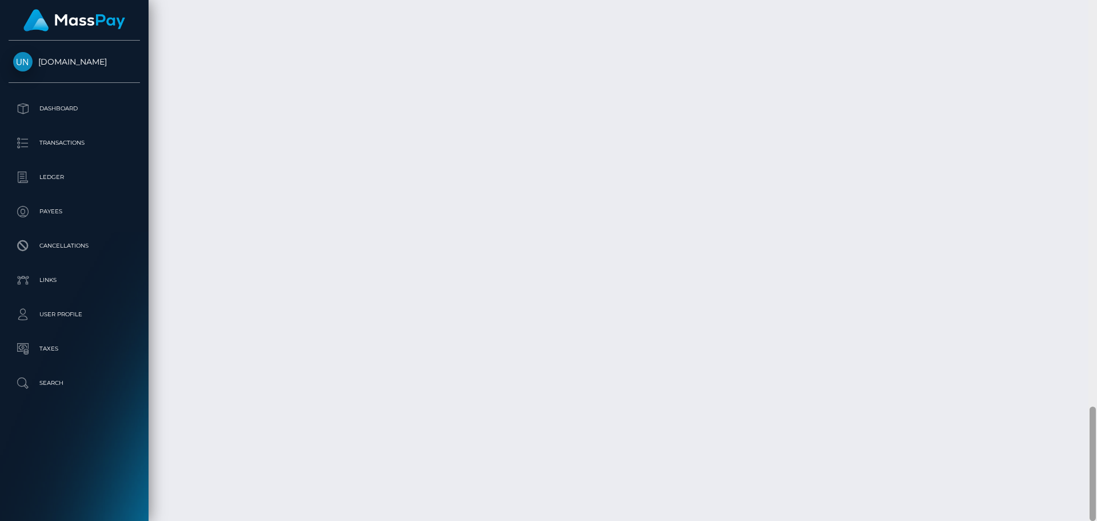
click at [1090, 9] on div "Customer Profile Loading... Loading..." at bounding box center [623, 260] width 949 height 521
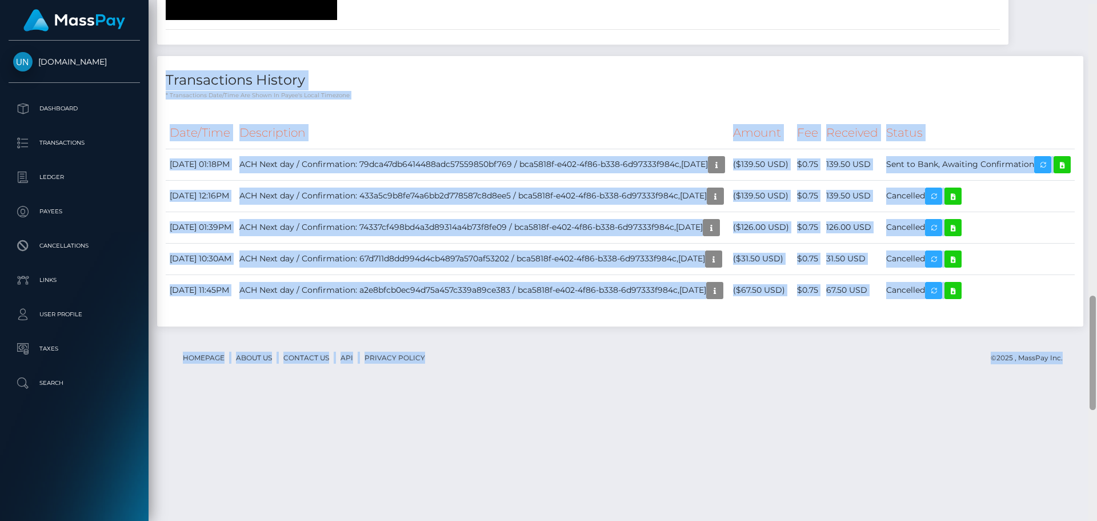
click at [1097, 10] on div at bounding box center [1093, 264] width 9 height 521
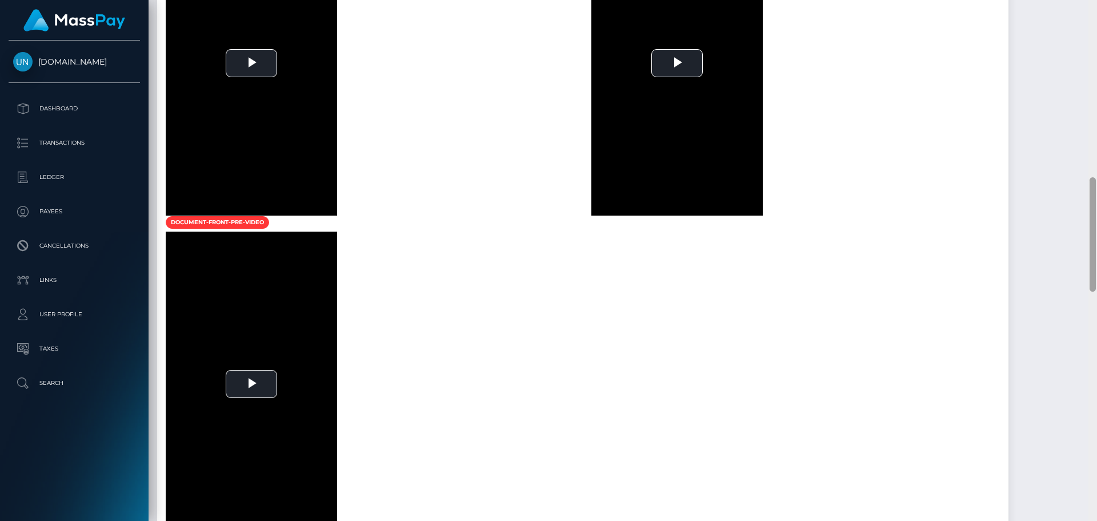
click at [1097, 10] on div at bounding box center [1093, 260] width 9 height 521
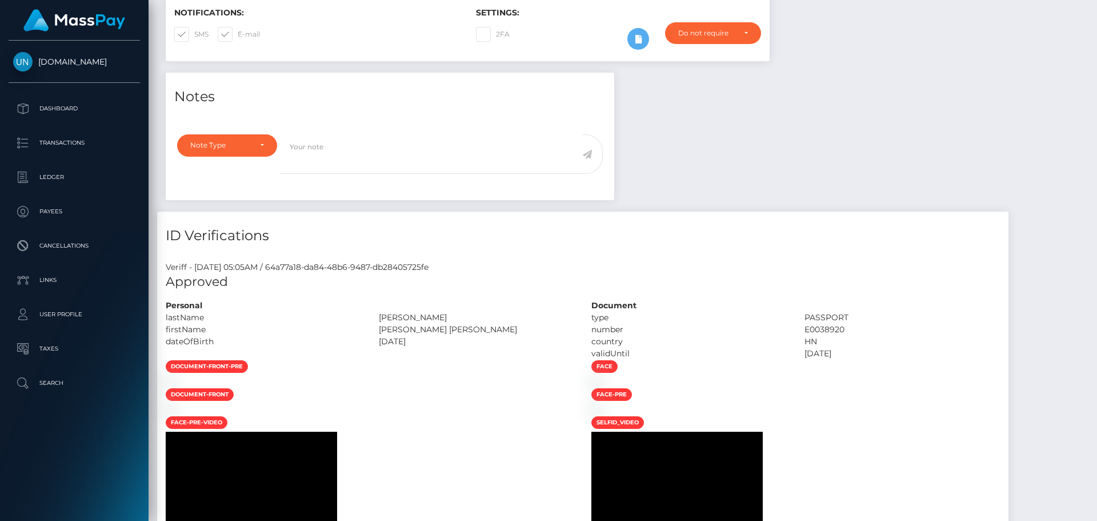
click at [1097, 10] on div "Customer Profile Loading... Loading..." at bounding box center [623, 260] width 949 height 521
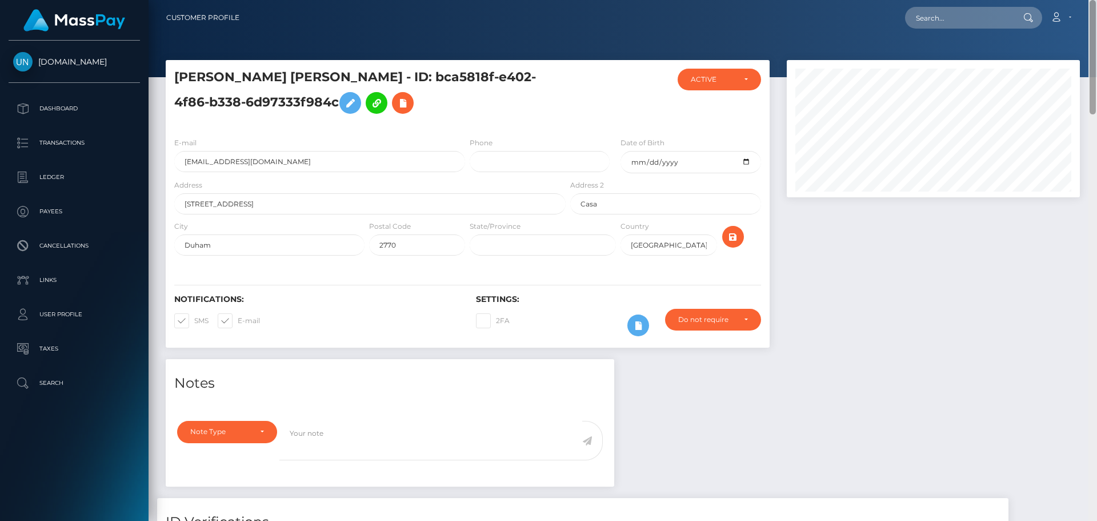
click at [1097, 10] on nav "Customer Profile Loading... Loading... Account" at bounding box center [623, 17] width 949 height 35
click at [996, 4] on nav "Customer Profile Loading... Loading... Account" at bounding box center [623, 17] width 949 height 35
click at [985, 30] on nav "Customer Profile Loading... Loading... Account" at bounding box center [623, 17] width 949 height 35
click at [985, 26] on input "text" at bounding box center [958, 18] width 107 height 22
paste input "pixiespeach2025@gmail.com"
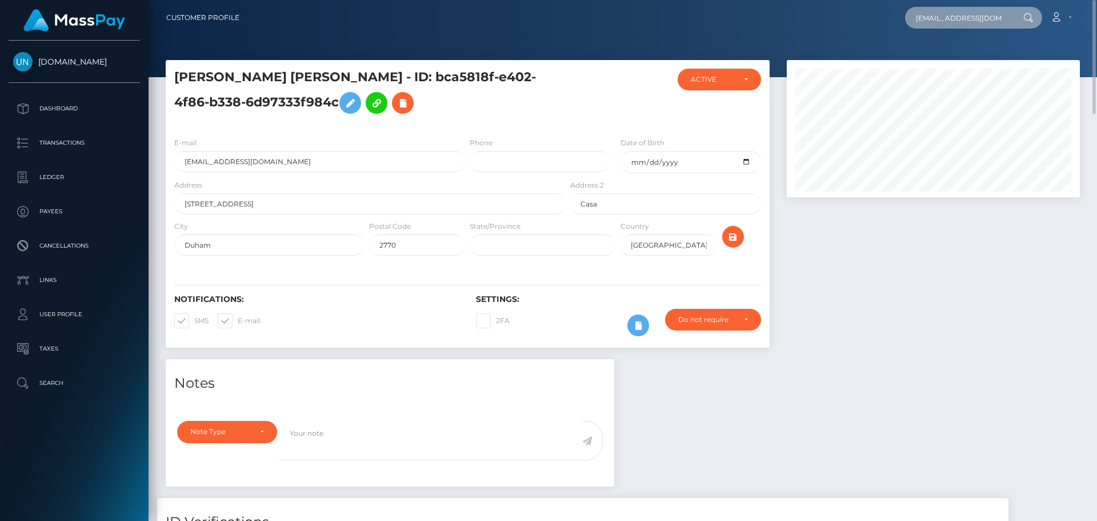
scroll to position [0, 16]
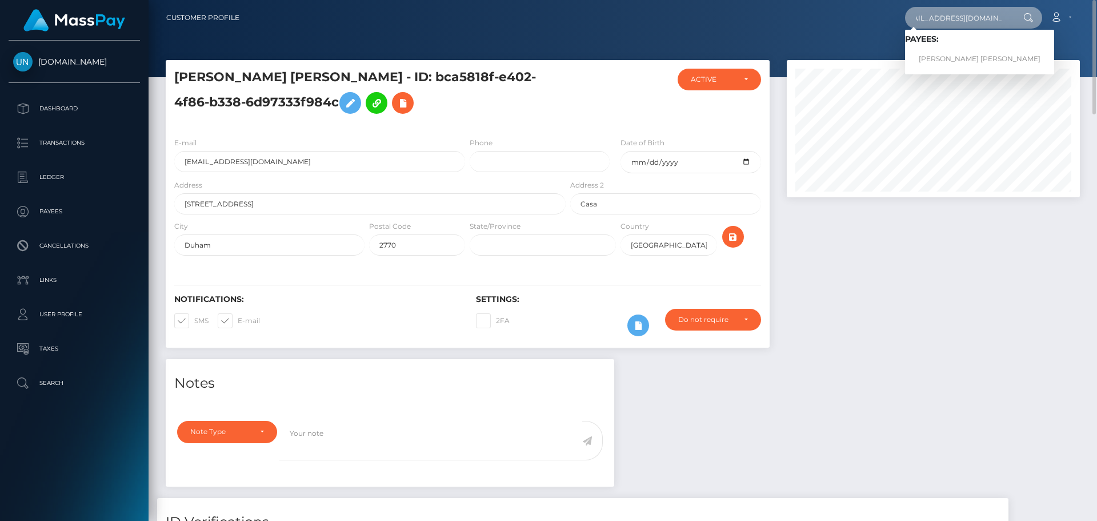
type input "pixiespeach2025@gmail.com"
click at [947, 57] on link "DANIELLE JAYNE LEE CARTER" at bounding box center [979, 59] width 149 height 21
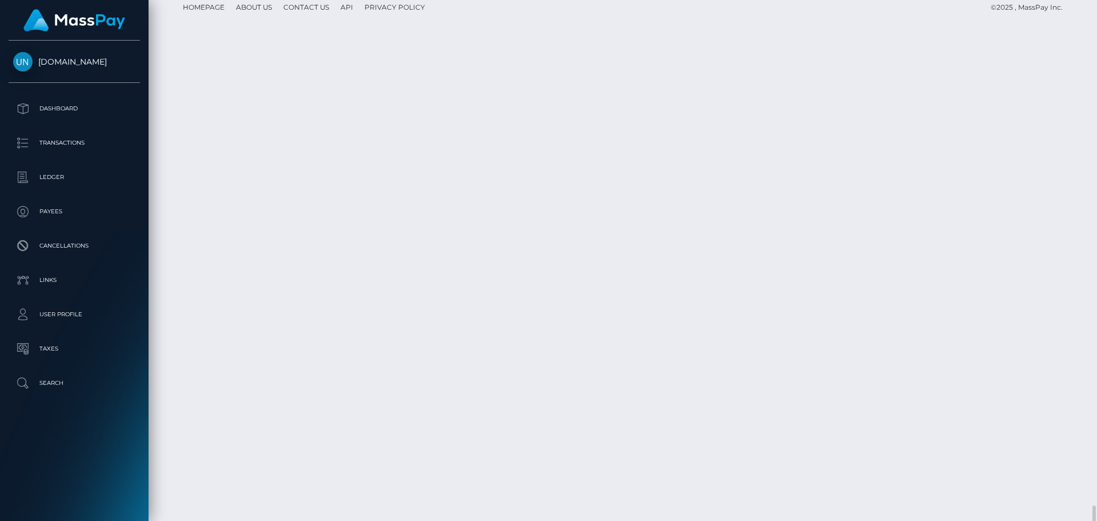
scroll to position [1652, 0]
drag, startPoint x: 1097, startPoint y: 27, endPoint x: 1094, endPoint y: 19, distance: 8.3
click at [1097, 27] on div at bounding box center [1093, 260] width 9 height 521
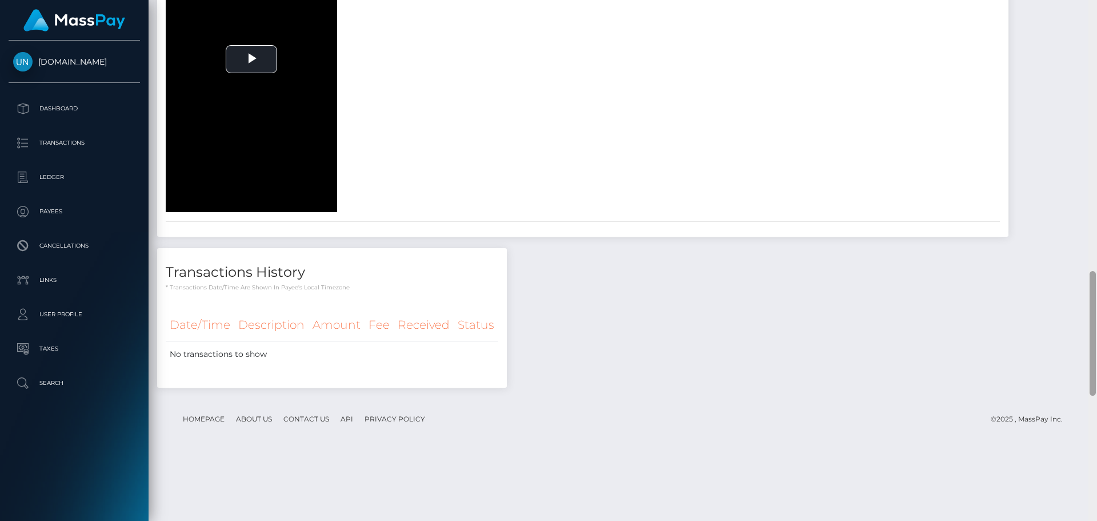
click at [1094, 19] on div at bounding box center [1093, 260] width 9 height 521
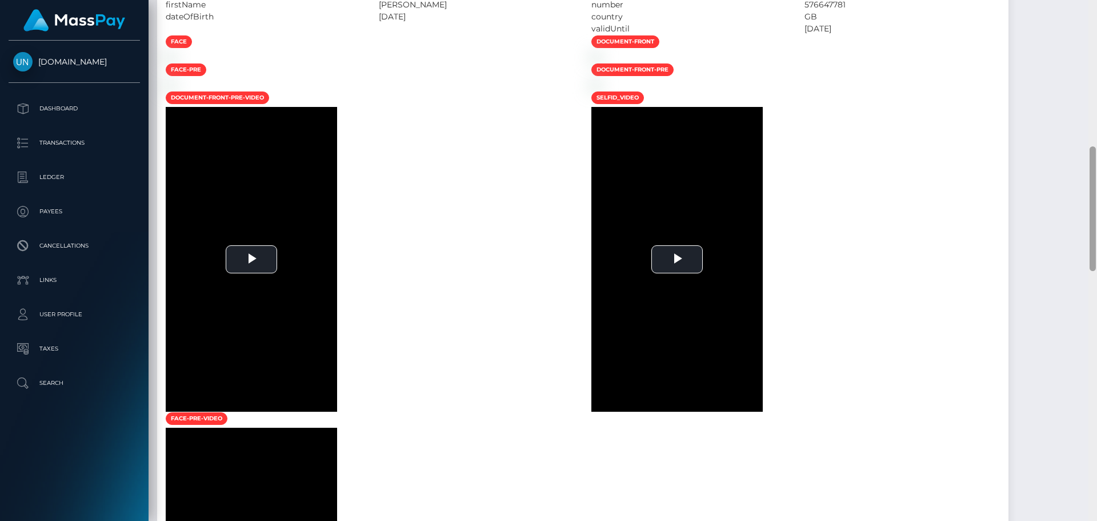
scroll to position [90, 0]
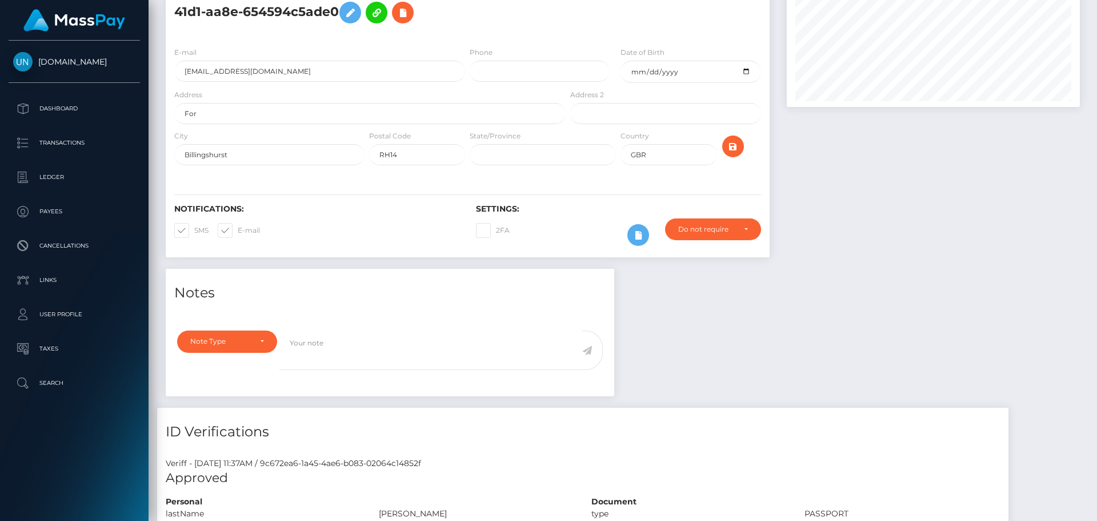
click at [1095, 15] on div "Customer Profile Loading... Loading..." at bounding box center [623, 260] width 949 height 521
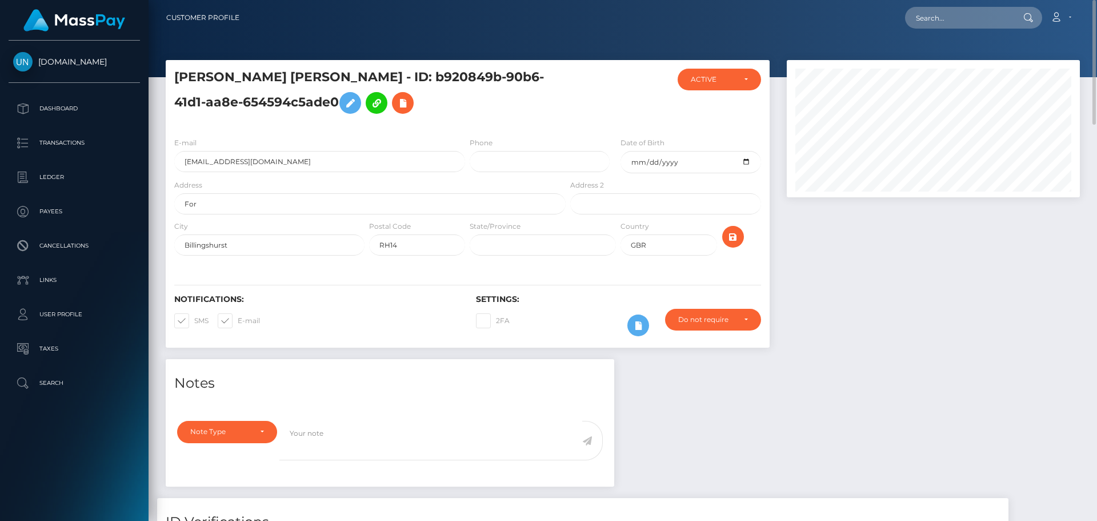
click at [933, 1] on nav "Customer Profile Loading... Loading... Account" at bounding box center [623, 17] width 949 height 35
drag, startPoint x: 935, startPoint y: 9, endPoint x: 937, endPoint y: 15, distance: 6.5
click at [936, 11] on input "text" at bounding box center [958, 18] width 107 height 22
paste input "[EMAIL_ADDRESS][DOMAIN_NAME]"
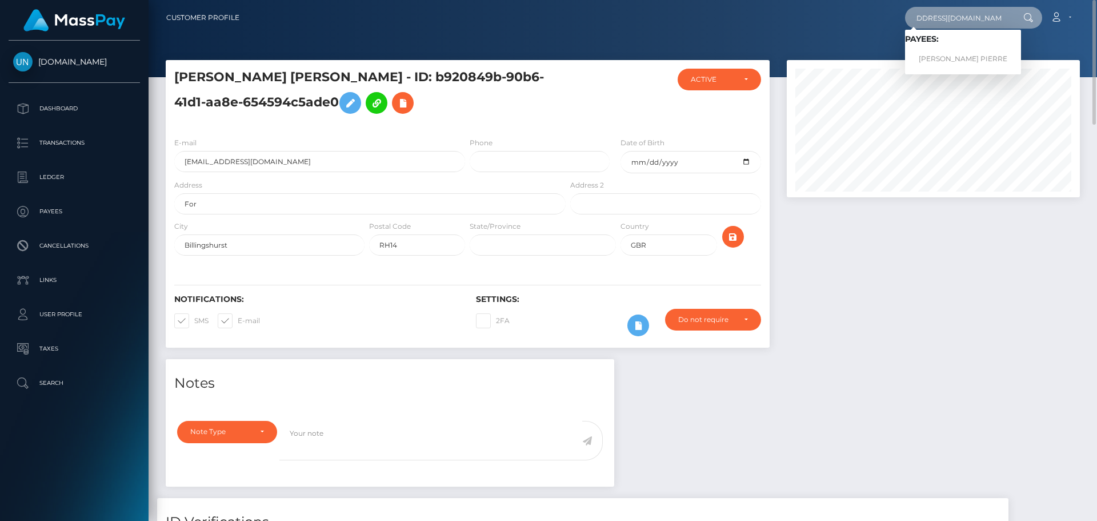
type input "[EMAIL_ADDRESS][DOMAIN_NAME]"
click at [948, 55] on link "DEVON BRANT PIERRE" at bounding box center [963, 59] width 116 height 21
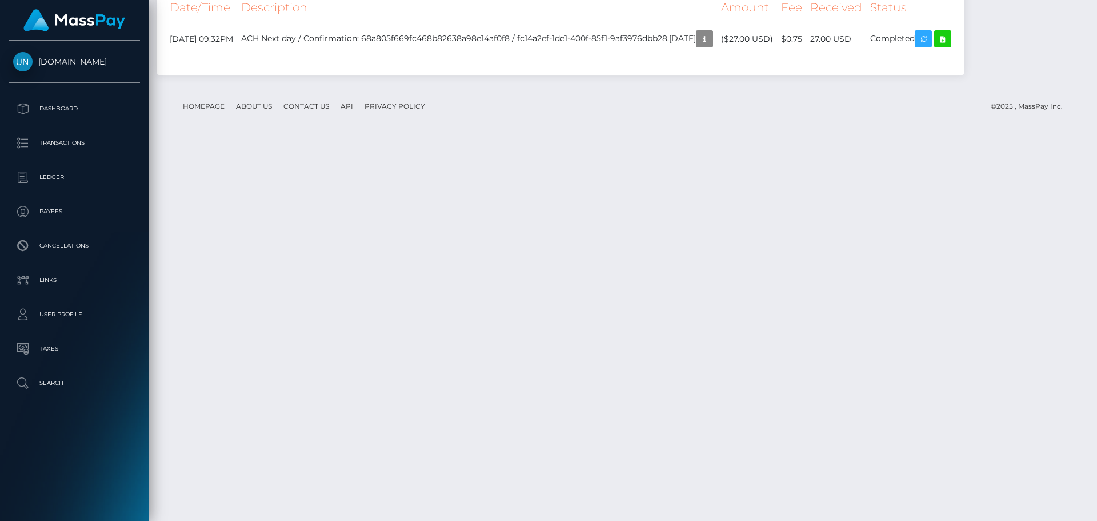
scroll to position [1990, 0]
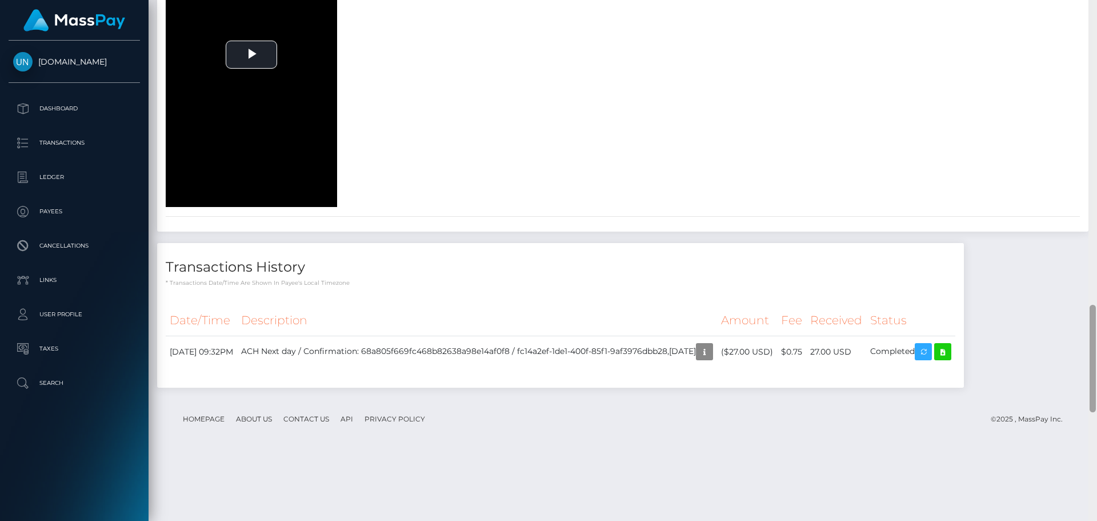
click at [1097, 22] on div at bounding box center [1093, 260] width 9 height 521
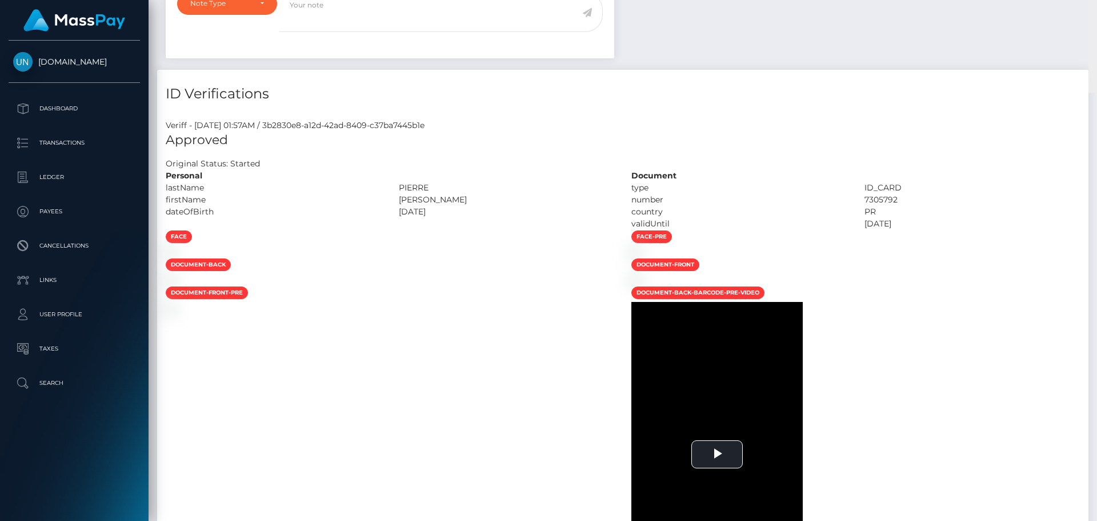
click at [1096, 14] on div "Customer Profile Loading... Loading..." at bounding box center [623, 260] width 949 height 521
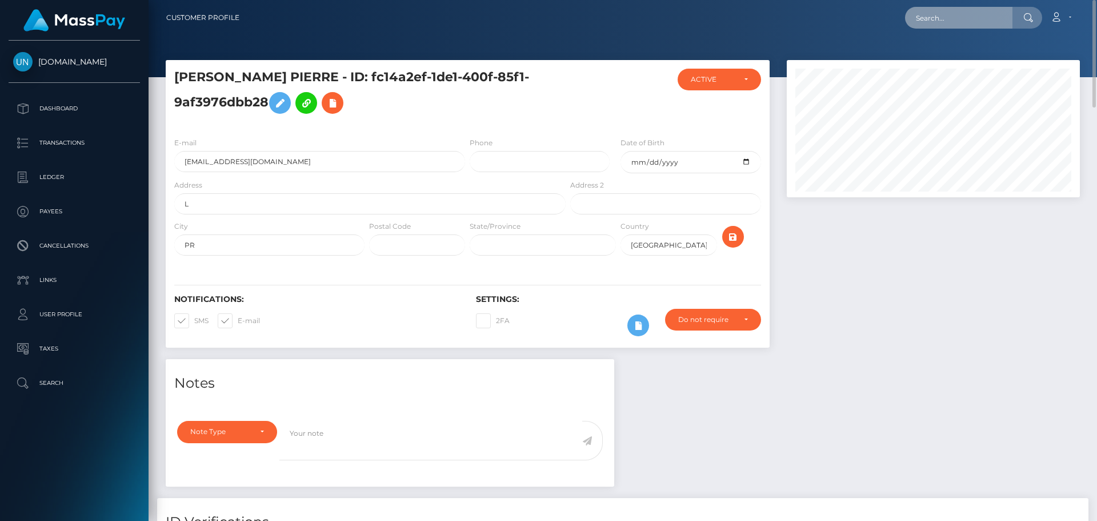
click at [980, 18] on input "text" at bounding box center [958, 18] width 107 height 22
paste input "[EMAIL_ADDRESS][DOMAIN_NAME]"
type input "matosmelitza0015@gmail.com"
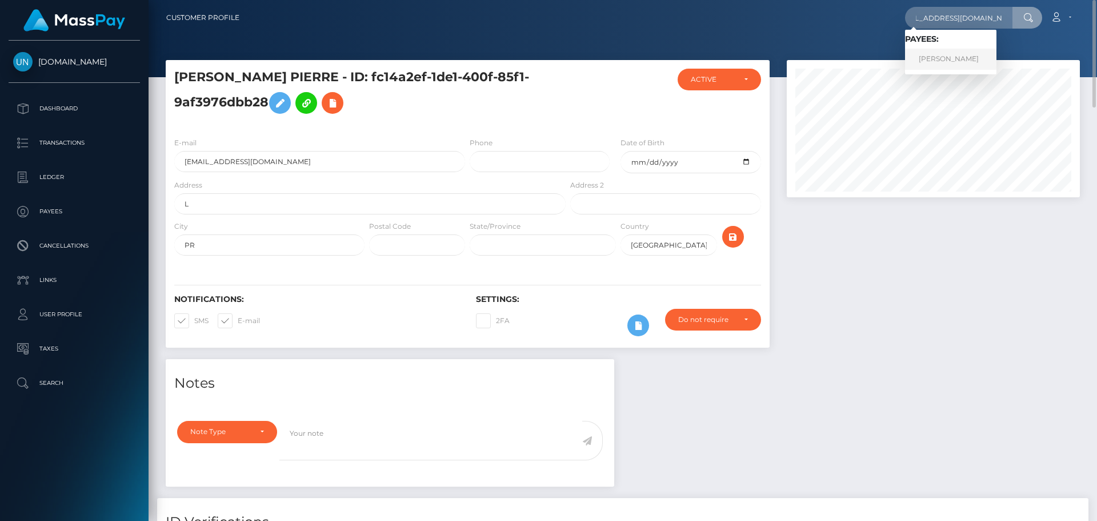
drag, startPoint x: 979, startPoint y: 53, endPoint x: 950, endPoint y: 55, distance: 29.8
click at [979, 53] on link "MELITZA MATOS RODRIGUEZ" at bounding box center [950, 59] width 91 height 21
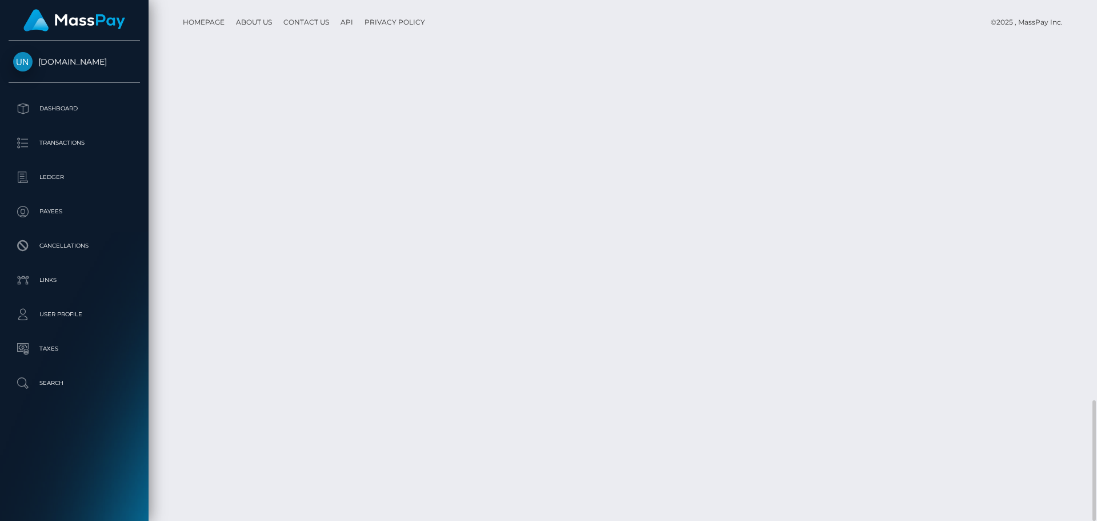
scroll to position [2117, 0]
